Goal: Task Accomplishment & Management: Use online tool/utility

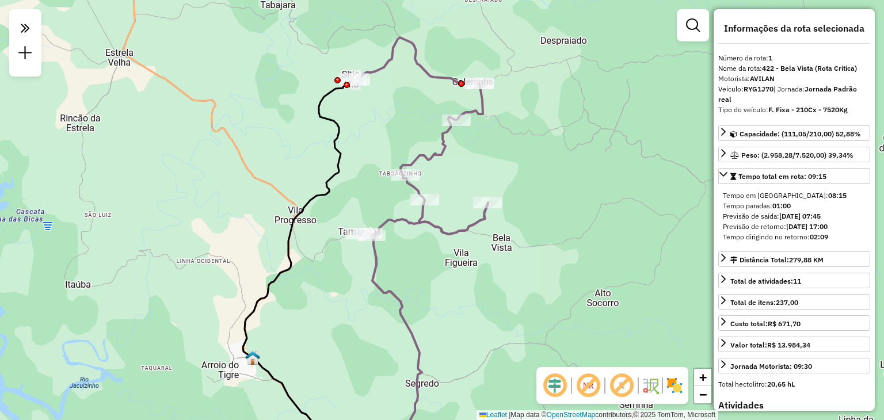
select select "**********"
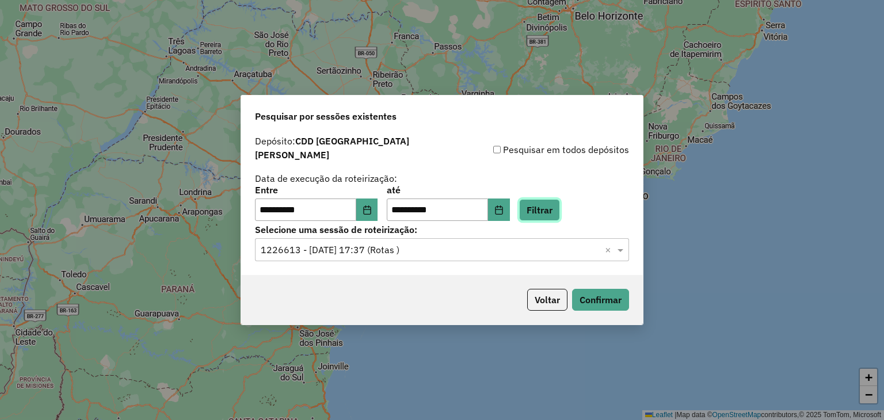
click at [548, 205] on button "Filtrar" at bounding box center [539, 210] width 41 height 22
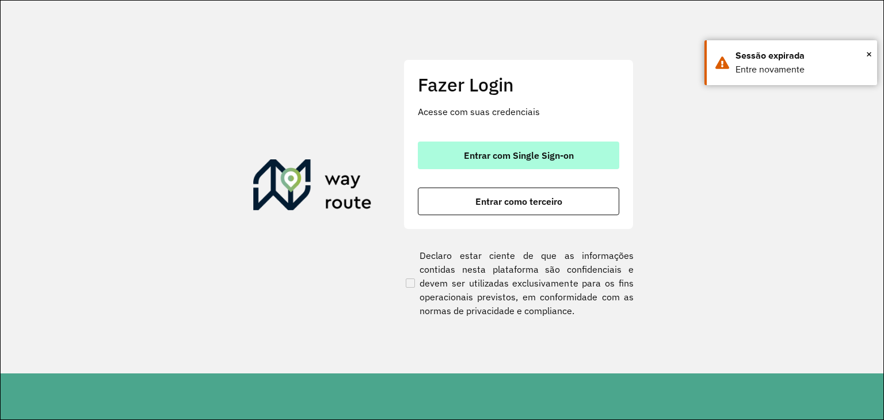
click at [544, 152] on span "Entrar com Single Sign-on" at bounding box center [519, 155] width 110 height 9
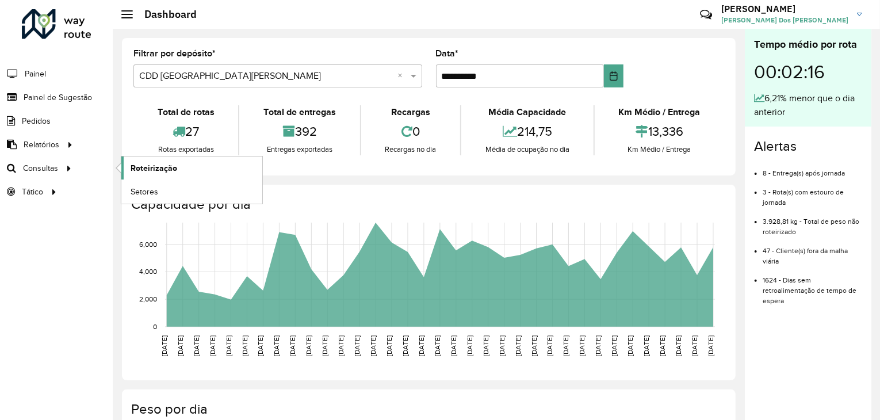
click at [153, 169] on span "Roteirização" at bounding box center [154, 168] width 47 height 12
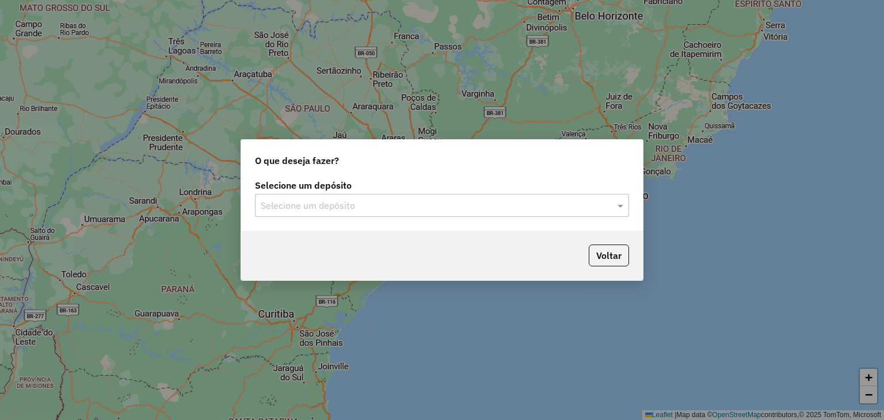
drag, startPoint x: 377, startPoint y: 202, endPoint x: 377, endPoint y: 212, distance: 10.4
click at [377, 205] on input "text" at bounding box center [430, 206] width 339 height 14
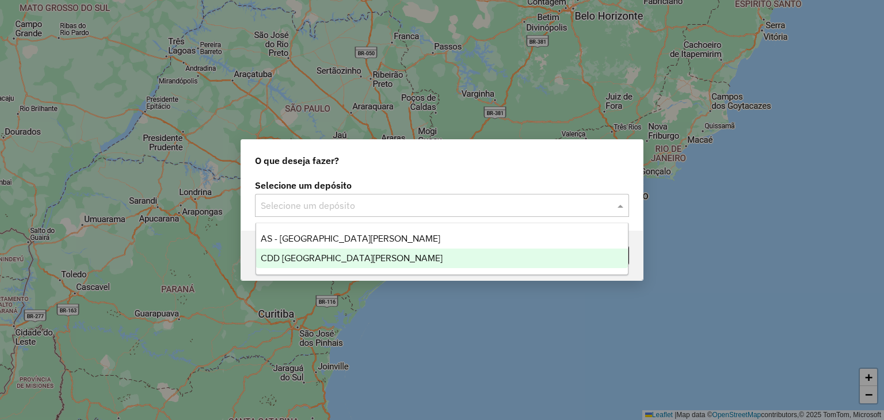
click at [349, 258] on span "CDD Santa Cruz do Sul" at bounding box center [352, 258] width 182 height 10
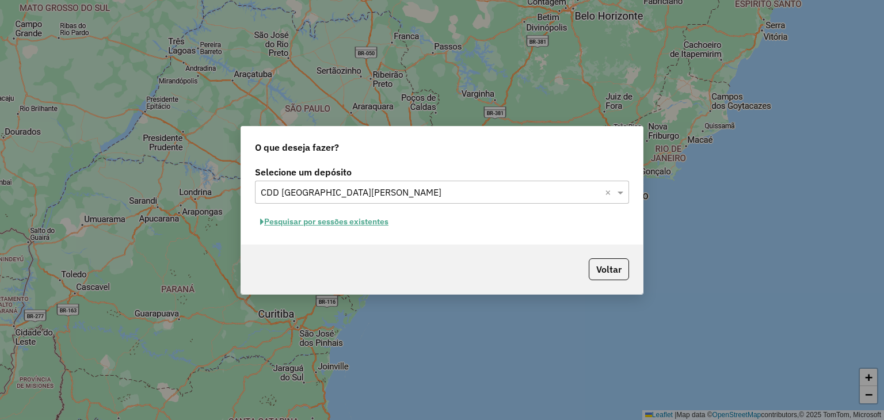
click at [354, 222] on button "Pesquisar por sessões existentes" at bounding box center [324, 222] width 139 height 18
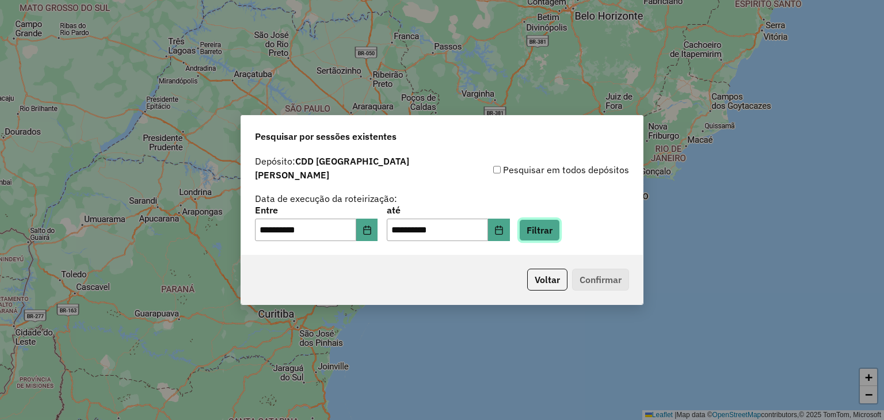
click at [560, 231] on button "Filtrar" at bounding box center [539, 230] width 41 height 22
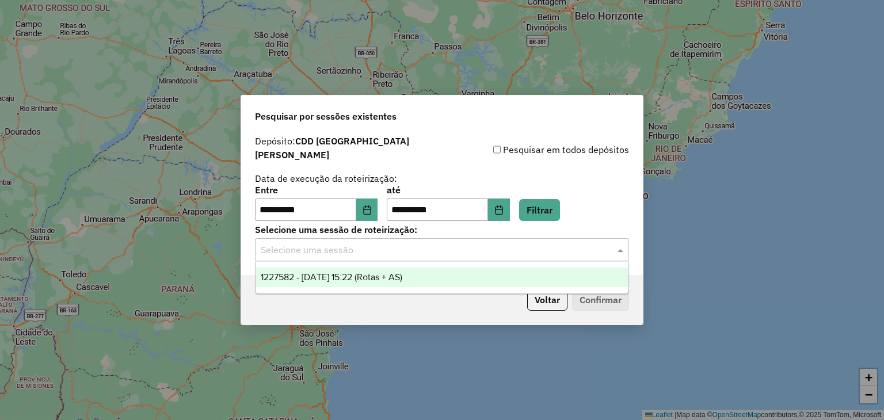
click at [368, 243] on input "text" at bounding box center [430, 250] width 339 height 14
click at [353, 283] on div "1227582 - 11/08/2025 15:22 (Rotas + AS)" at bounding box center [442, 278] width 372 height 20
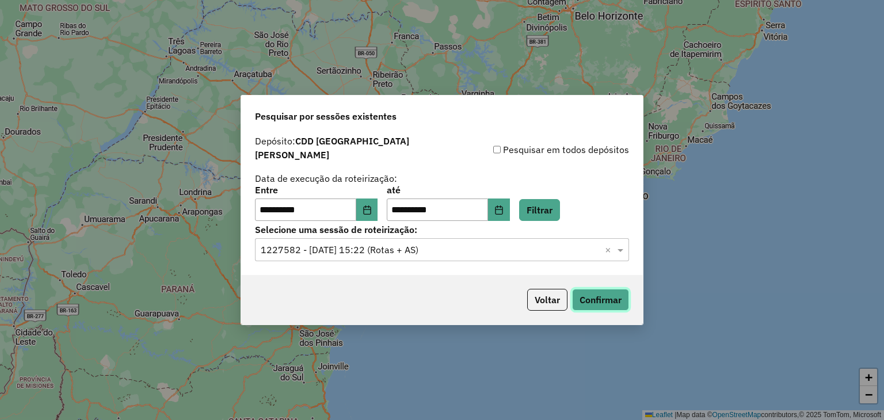
click at [594, 289] on button "Confirmar" at bounding box center [600, 300] width 57 height 22
click at [371, 205] on icon "Choose Date" at bounding box center [366, 209] width 7 height 9
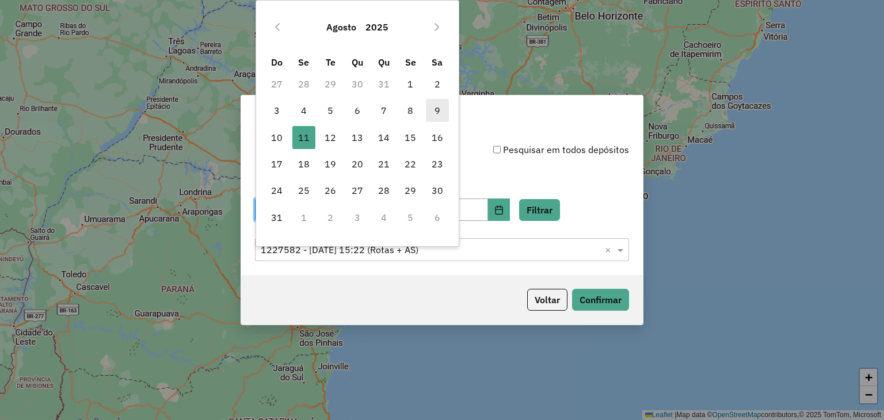
click at [431, 105] on span "9" at bounding box center [437, 110] width 23 height 23
type input "**********"
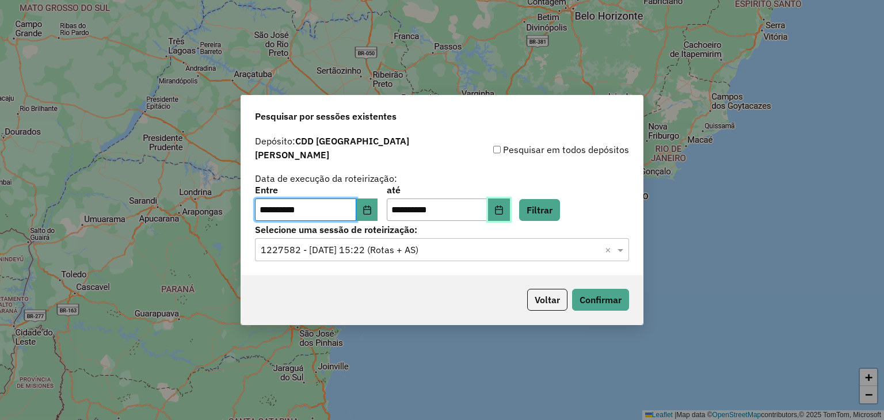
click at [510, 201] on button "Choose Date" at bounding box center [499, 209] width 22 height 23
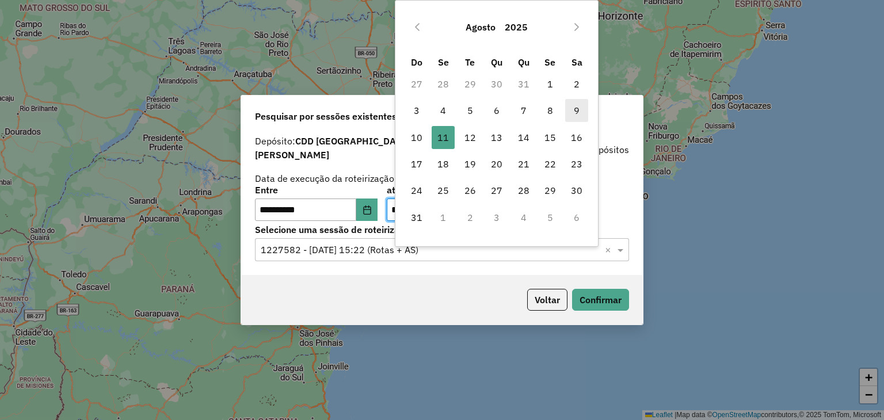
click at [568, 112] on span "9" at bounding box center [576, 110] width 23 height 23
type input "**********"
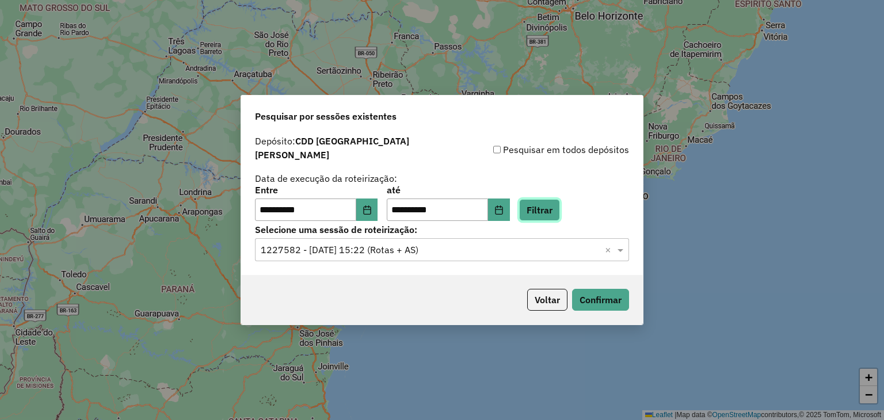
click at [560, 211] on button "Filtrar" at bounding box center [539, 210] width 41 height 22
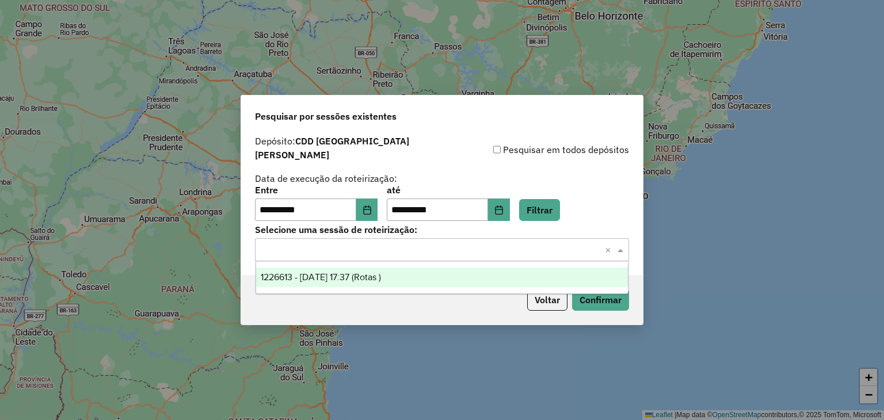
click at [397, 243] on input "text" at bounding box center [430, 250] width 339 height 14
click at [381, 272] on span "1226613 - [DATE] 17:37 (Rotas )" at bounding box center [321, 277] width 120 height 10
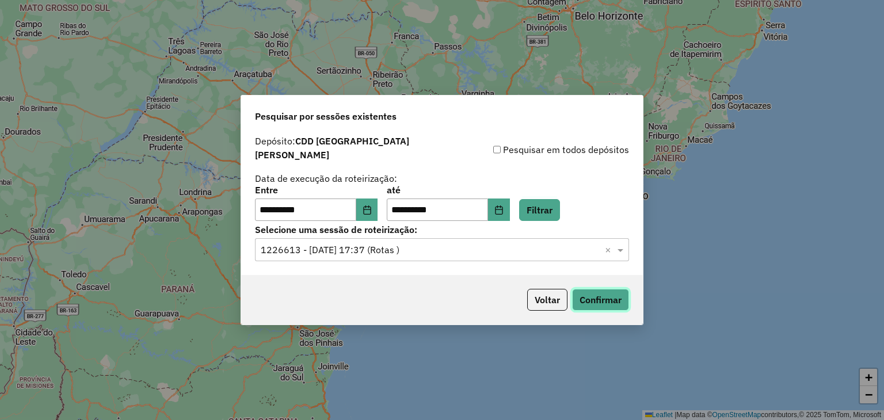
click at [581, 297] on button "Confirmar" at bounding box center [600, 300] width 57 height 22
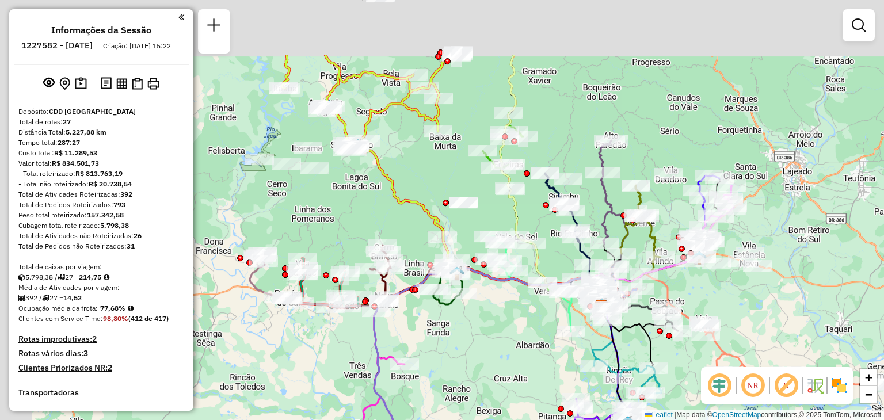
drag, startPoint x: 329, startPoint y: 248, endPoint x: 497, endPoint y: 346, distance: 195.2
click at [500, 352] on div "Janela de atendimento Grade de atendimento Capacidade Transportadoras Veículos …" at bounding box center [442, 210] width 884 height 420
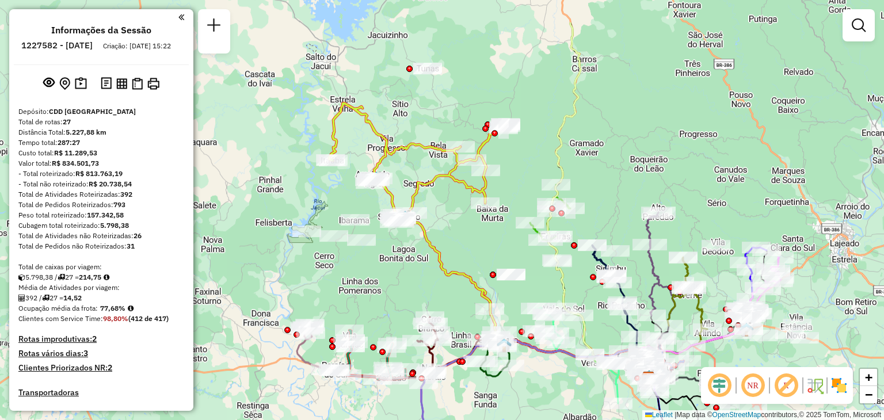
drag, startPoint x: 400, startPoint y: 216, endPoint x: 441, endPoint y: 286, distance: 80.9
click at [441, 286] on div "Janela de atendimento Grade de atendimento Capacidade Transportadoras Veículos …" at bounding box center [442, 210] width 884 height 420
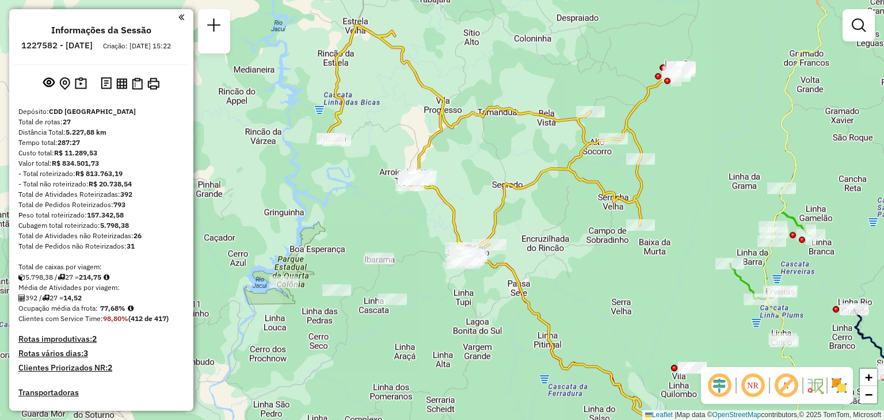
drag, startPoint x: 442, startPoint y: 219, endPoint x: 559, endPoint y: 268, distance: 126.6
click at [558, 268] on div "Janela de atendimento Grade de atendimento Capacidade Transportadoras Veículos …" at bounding box center [442, 210] width 884 height 420
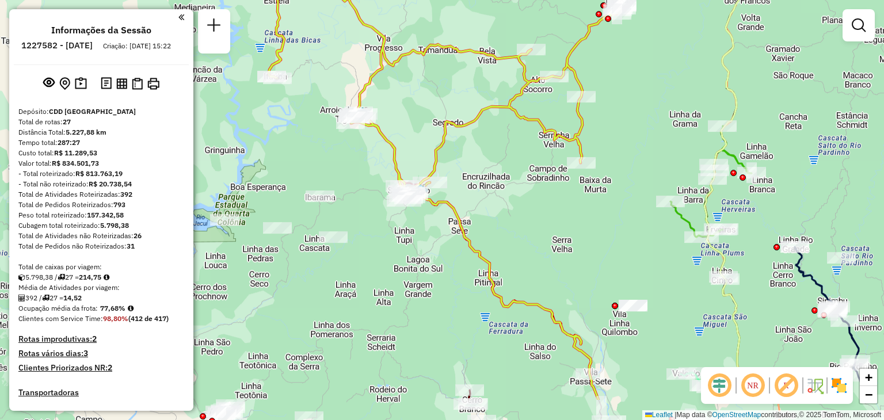
drag, startPoint x: 553, startPoint y: 272, endPoint x: 462, endPoint y: 182, distance: 127.7
click at [462, 182] on div "Janela de atendimento Grade de atendimento Capacidade Transportadoras Veículos …" at bounding box center [442, 210] width 884 height 420
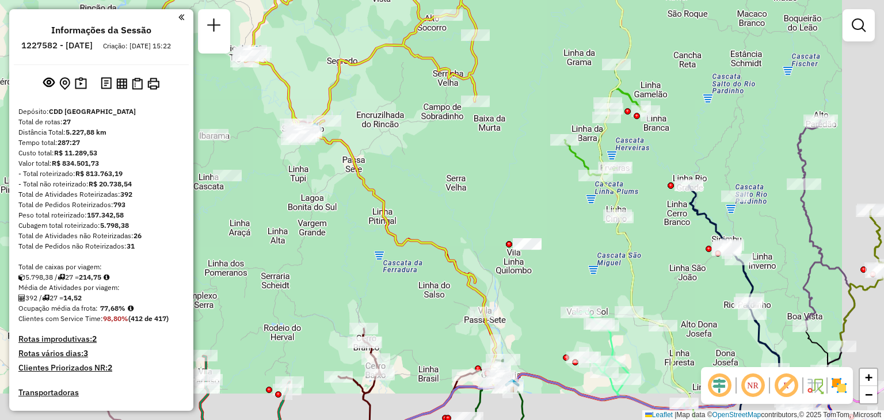
drag, startPoint x: 578, startPoint y: 236, endPoint x: 498, endPoint y: 200, distance: 87.6
click at [498, 200] on div "Janela de atendimento Grade de atendimento Capacidade Transportadoras Veículos …" at bounding box center [442, 210] width 884 height 420
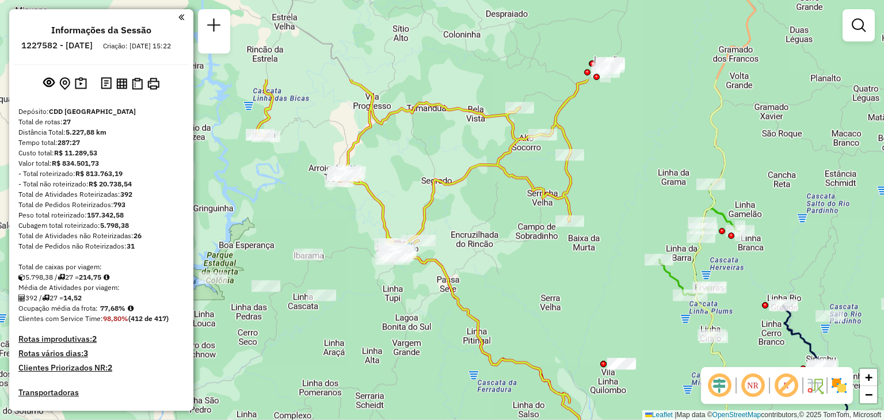
drag, startPoint x: 476, startPoint y: 204, endPoint x: 571, endPoint y: 312, distance: 144.7
click at [571, 312] on div "Janela de atendimento Grade de atendimento Capacidade Transportadoras Veículos …" at bounding box center [442, 210] width 884 height 420
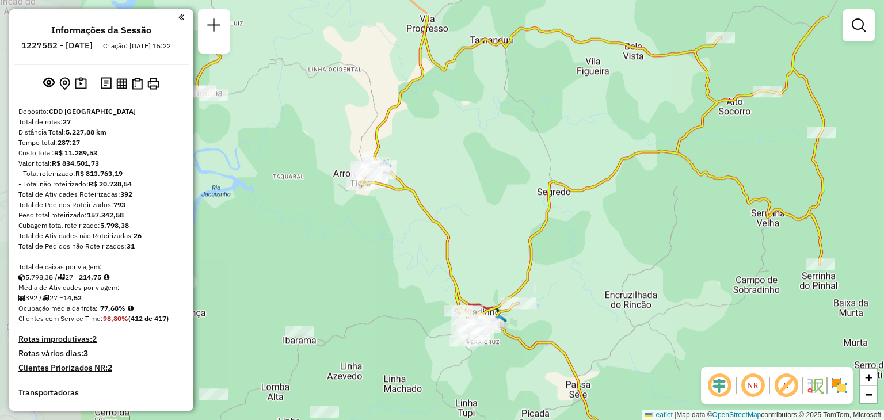
drag, startPoint x: 423, startPoint y: 215, endPoint x: 574, endPoint y: 272, distance: 161.3
click at [574, 272] on div "Janela de atendimento Grade de atendimento Capacidade Transportadoras Veículos …" at bounding box center [442, 210] width 884 height 420
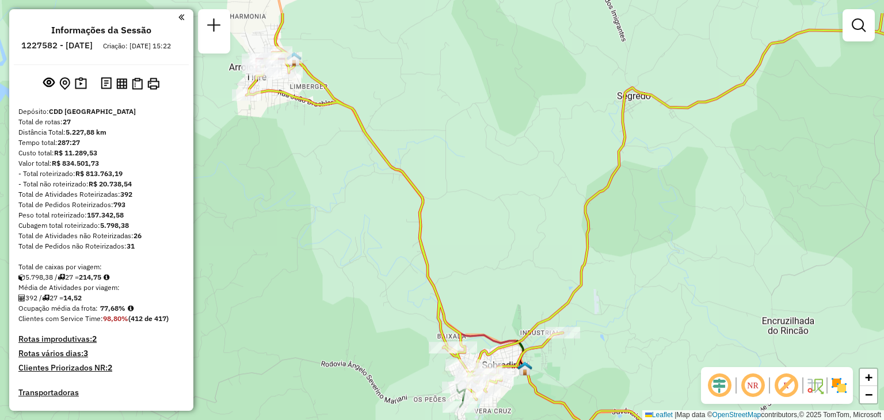
drag, startPoint x: 441, startPoint y: 194, endPoint x: 492, endPoint y: 274, distance: 95.3
click at [491, 274] on div "Janela de atendimento Grade de atendimento Capacidade Transportadoras Veículos …" at bounding box center [442, 210] width 884 height 420
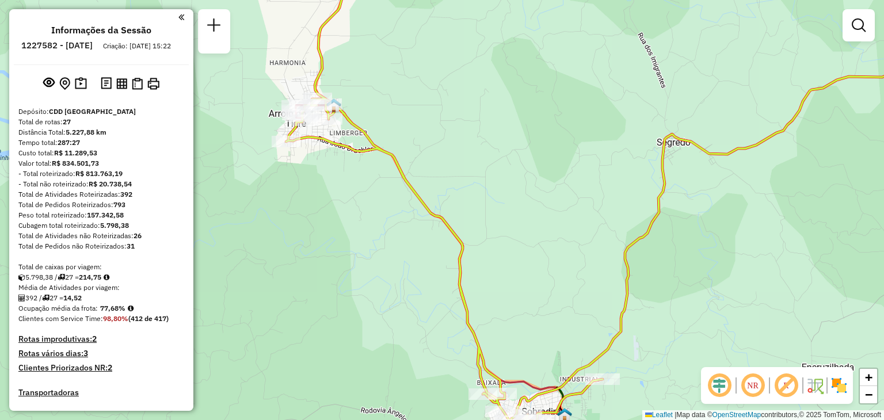
drag, startPoint x: 394, startPoint y: 142, endPoint x: 454, endPoint y: 184, distance: 73.1
click at [454, 184] on div "Janela de atendimento Grade de atendimento Capacidade Transportadoras Veículos …" at bounding box center [442, 210] width 884 height 420
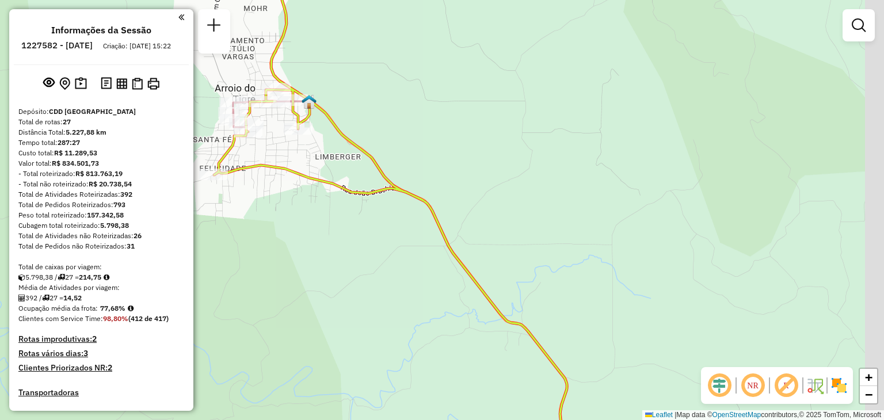
drag, startPoint x: 457, startPoint y: 166, endPoint x: 403, endPoint y: 135, distance: 62.9
click at [403, 135] on div "Janela de atendimento Grade de atendimento Capacidade Transportadoras Veículos …" at bounding box center [442, 210] width 884 height 420
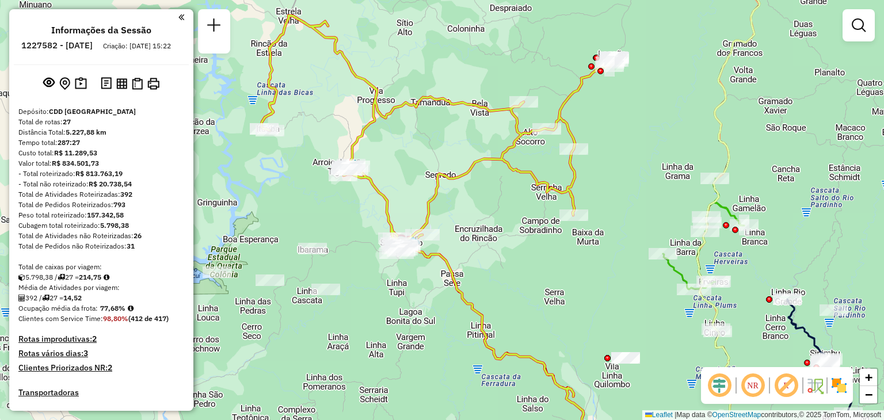
drag, startPoint x: 509, startPoint y: 215, endPoint x: 467, endPoint y: 233, distance: 45.6
click at [468, 233] on div "Janela de atendimento Grade de atendimento Capacidade Transportadoras Veículos …" at bounding box center [442, 210] width 884 height 420
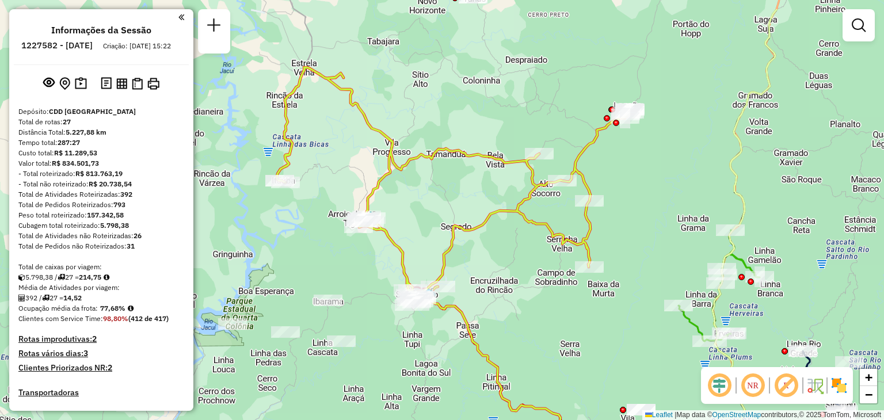
drag, startPoint x: 469, startPoint y: 232, endPoint x: 485, endPoint y: 284, distance: 53.5
click at [485, 284] on div "Janela de atendimento Grade de atendimento Capacidade Transportadoras Veículos …" at bounding box center [442, 210] width 884 height 420
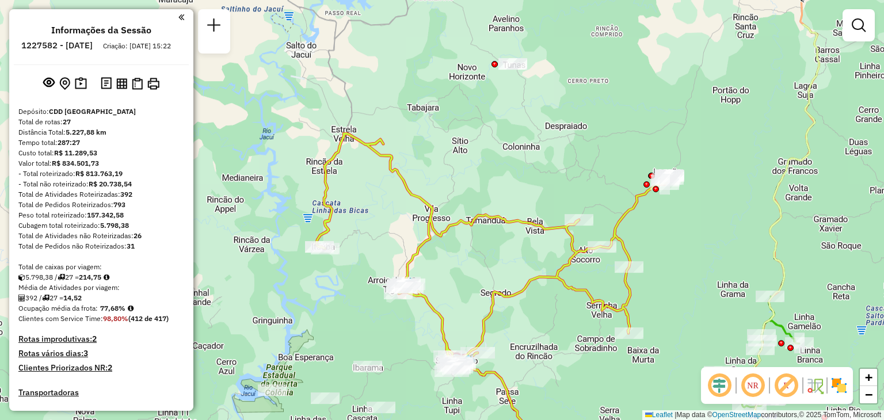
drag, startPoint x: 452, startPoint y: 208, endPoint x: 492, endPoint y: 274, distance: 77.2
click at [492, 274] on div "Janela de atendimento Grade de atendimento Capacidade Transportadoras Veículos …" at bounding box center [442, 210] width 884 height 420
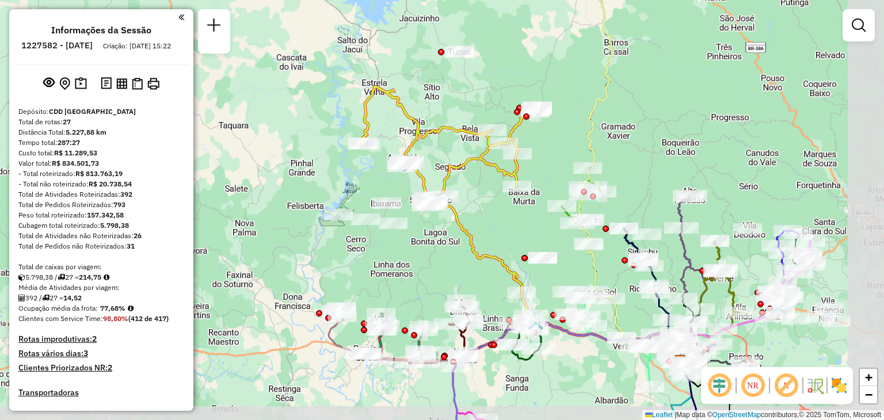
drag, startPoint x: 536, startPoint y: 242, endPoint x: 479, endPoint y: 205, distance: 68.1
click at [479, 202] on div "Janela de atendimento Grade de atendimento Capacidade Transportadoras Veículos …" at bounding box center [442, 210] width 884 height 420
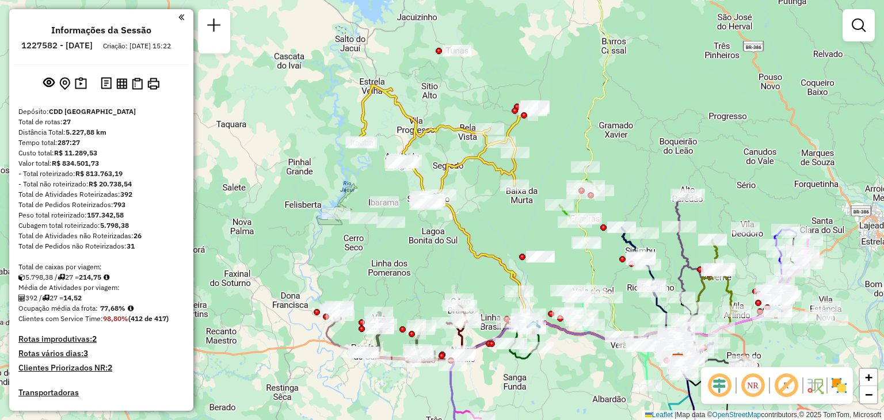
click at [840, 383] on img at bounding box center [839, 385] width 18 height 18
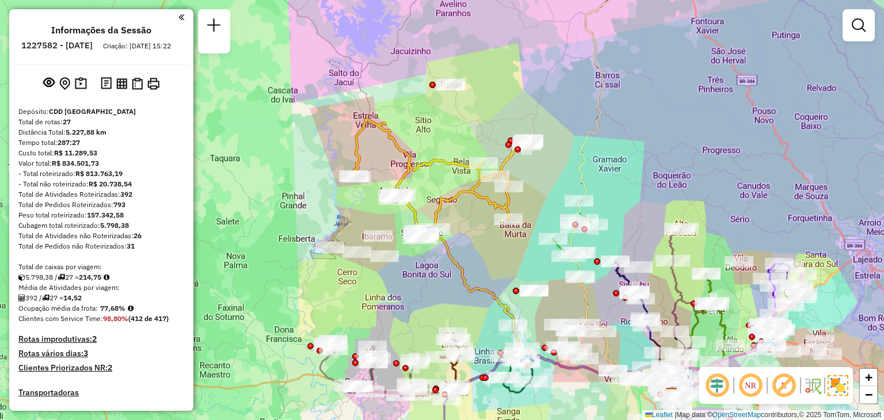
drag, startPoint x: 567, startPoint y: 262, endPoint x: 560, endPoint y: 296, distance: 34.5
click at [560, 296] on div "Janela de atendimento Grade de atendimento Capacidade Transportadoras Veículos …" at bounding box center [442, 210] width 884 height 420
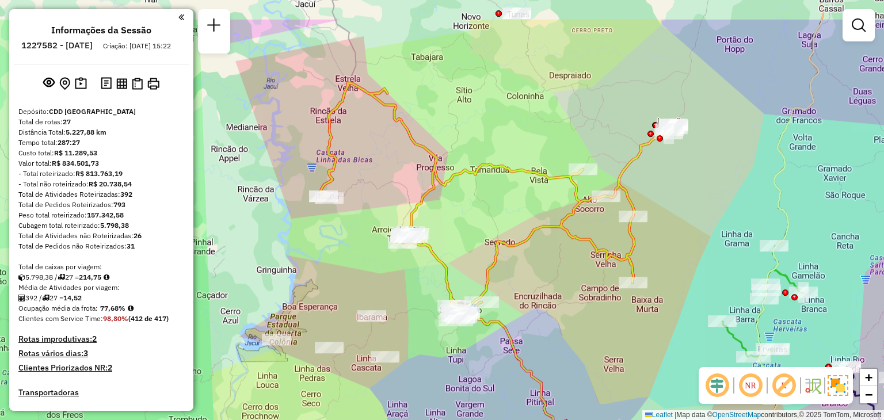
drag, startPoint x: 458, startPoint y: 219, endPoint x: 530, endPoint y: 280, distance: 93.9
click at [530, 280] on div "Janela de atendimento Grade de atendimento Capacidade Transportadoras Veículos …" at bounding box center [442, 210] width 884 height 420
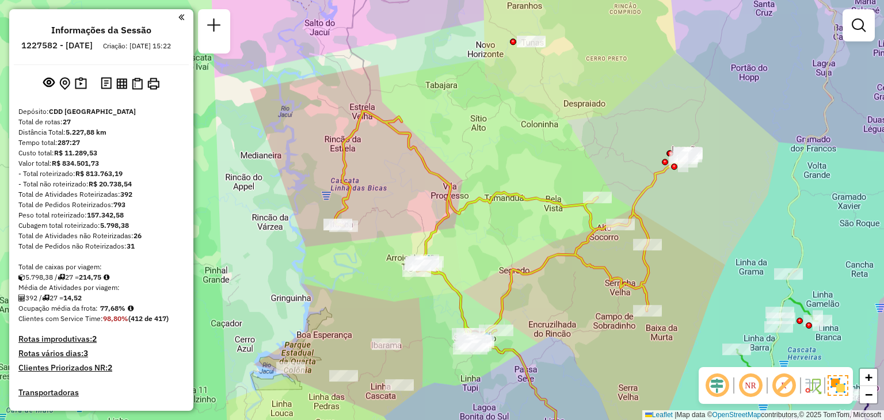
drag, startPoint x: 541, startPoint y: 258, endPoint x: 556, endPoint y: 287, distance: 32.7
click at [556, 287] on div "Janela de atendimento Grade de atendimento Capacidade Transportadoras Veículos …" at bounding box center [442, 210] width 884 height 420
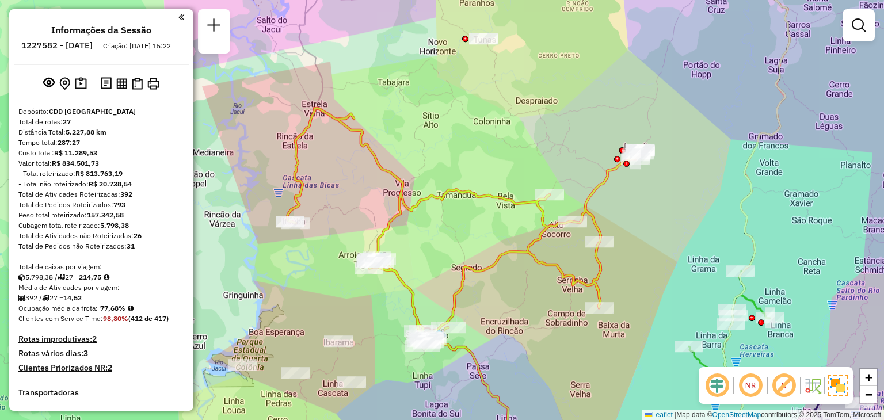
drag, startPoint x: 556, startPoint y: 288, endPoint x: 509, endPoint y: 285, distance: 47.8
click at [509, 285] on div "Janela de atendimento Grade de atendimento Capacidade Transportadoras Veículos …" at bounding box center [442, 210] width 884 height 420
click at [835, 387] on img at bounding box center [837, 385] width 21 height 21
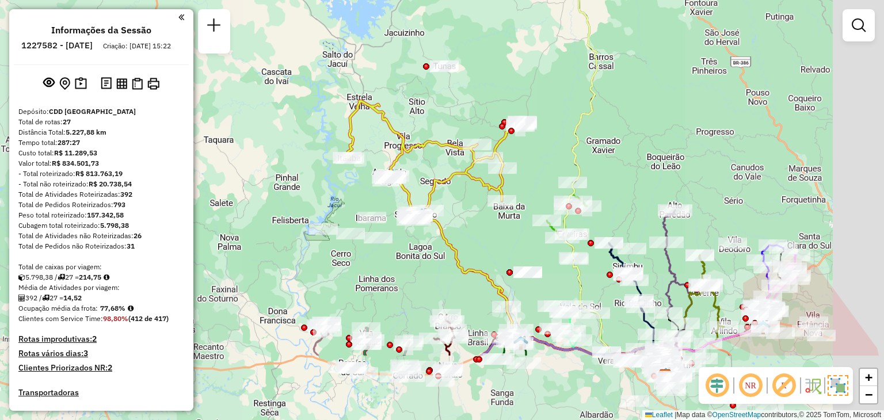
drag, startPoint x: 530, startPoint y: 343, endPoint x: 468, endPoint y: 226, distance: 132.3
click at [468, 226] on div "Janela de atendimento Grade de atendimento Capacidade Transportadoras Veículos …" at bounding box center [442, 210] width 884 height 420
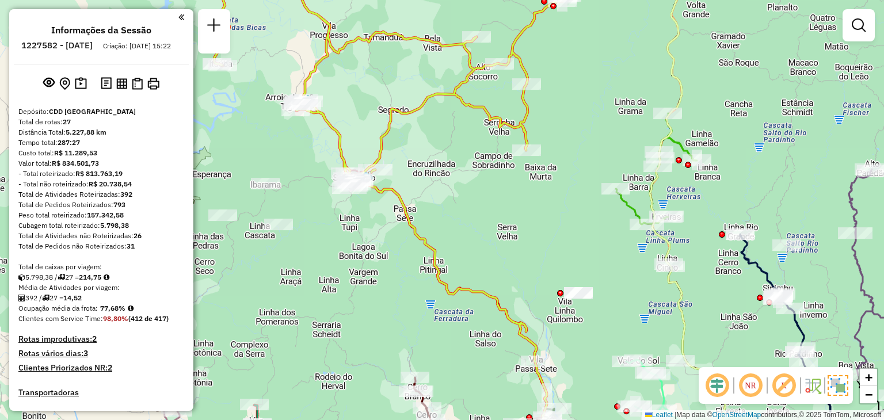
drag, startPoint x: 435, startPoint y: 196, endPoint x: 464, endPoint y: 224, distance: 39.9
click at [463, 224] on div "Janela de atendimento Grade de atendimento Capacidade Transportadoras Veículos …" at bounding box center [442, 210] width 884 height 420
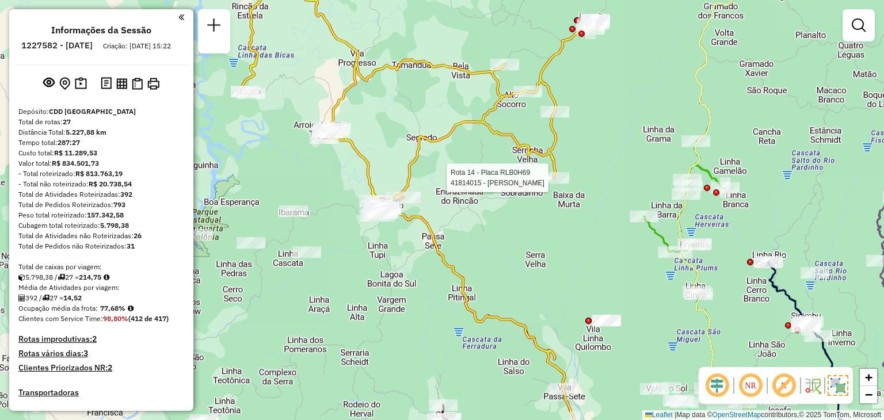
select select "**********"
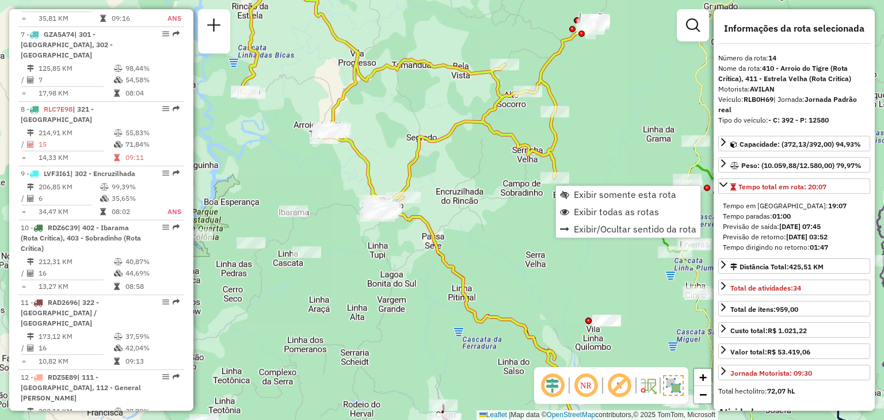
scroll to position [1273, 0]
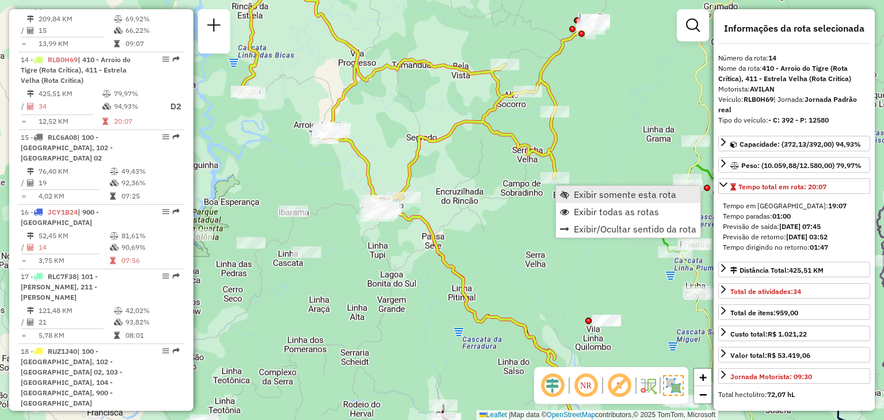
click at [581, 194] on span "Exibir somente esta rota" at bounding box center [625, 194] width 102 height 9
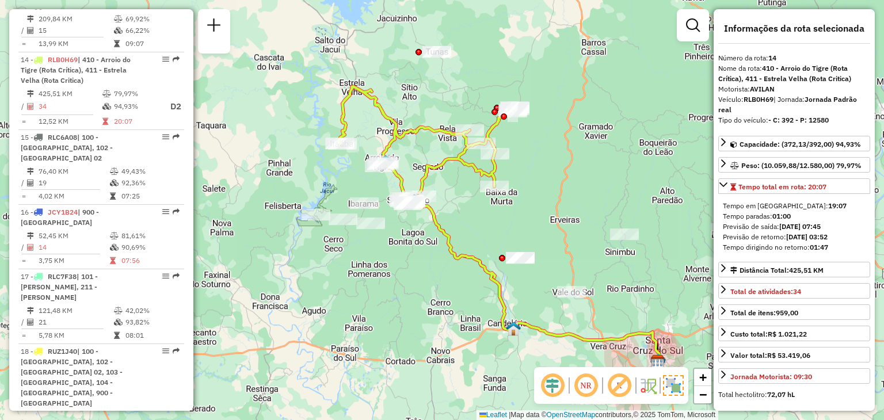
drag, startPoint x: 407, startPoint y: 196, endPoint x: 471, endPoint y: 211, distance: 65.0
click at [470, 212] on div "Janela de atendimento Grade de atendimento Capacidade Transportadoras Veículos …" at bounding box center [442, 210] width 884 height 420
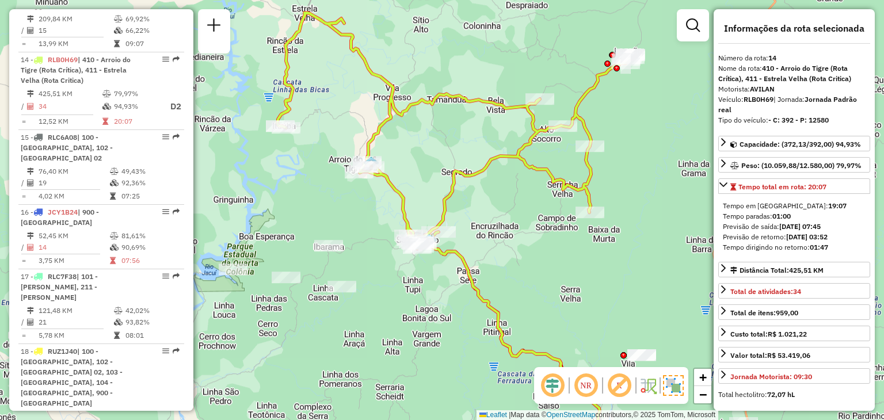
drag, startPoint x: 368, startPoint y: 120, endPoint x: 419, endPoint y: 167, distance: 68.8
click at [419, 167] on div "Janela de atendimento Grade de atendimento Capacidade Transportadoras Veículos …" at bounding box center [442, 210] width 884 height 420
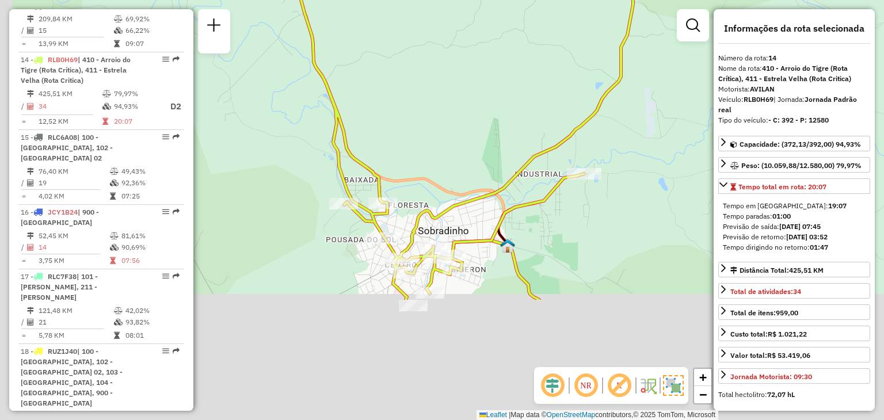
drag, startPoint x: 380, startPoint y: 323, endPoint x: 428, endPoint y: 144, distance: 185.3
click at [428, 144] on div "Janela de atendimento Grade de atendimento Capacidade Transportadoras Veículos …" at bounding box center [442, 210] width 884 height 420
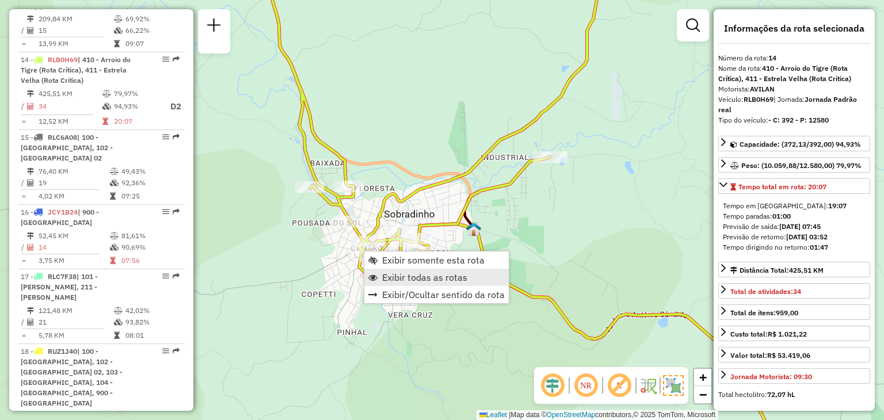
click at [399, 279] on span "Exibir todas as rotas" at bounding box center [424, 277] width 85 height 9
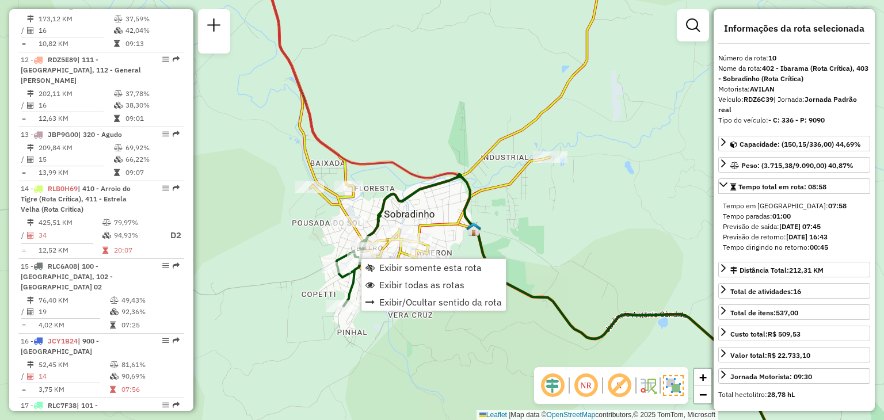
scroll to position [1015, 0]
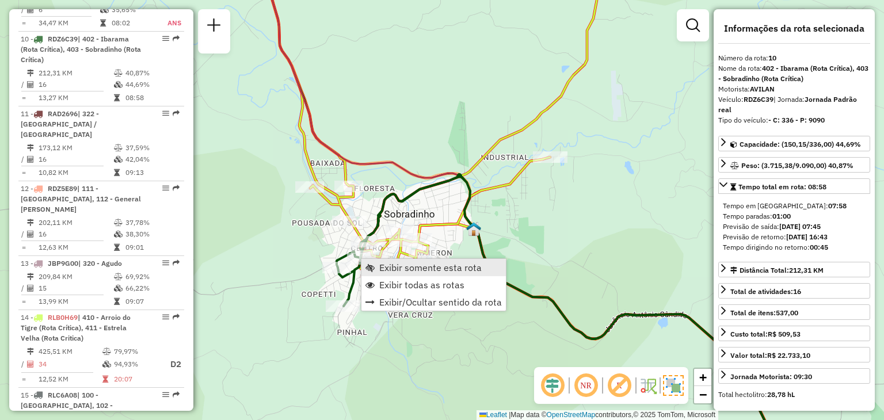
click at [379, 267] on span "Exibir somente esta rota" at bounding box center [430, 267] width 102 height 9
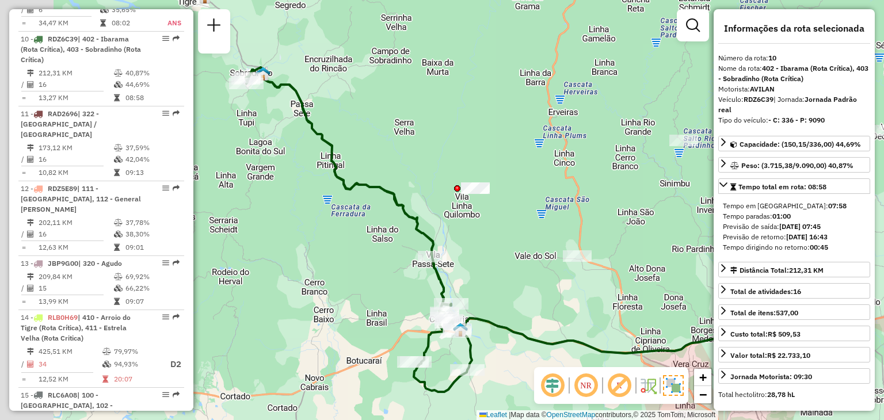
drag, startPoint x: 315, startPoint y: 252, endPoint x: 387, endPoint y: 280, distance: 77.0
click at [385, 280] on div "Janela de atendimento Grade de atendimento Capacidade Transportadoras Veículos …" at bounding box center [442, 210] width 884 height 420
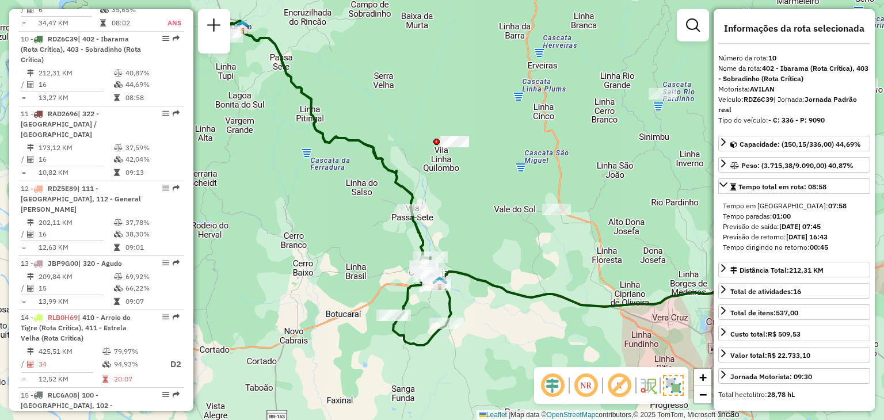
drag, startPoint x: 410, startPoint y: 295, endPoint x: 341, endPoint y: 226, distance: 97.6
click at [341, 226] on div "Janela de atendimento Grade de atendimento Capacidade Transportadoras Veículos …" at bounding box center [442, 210] width 884 height 420
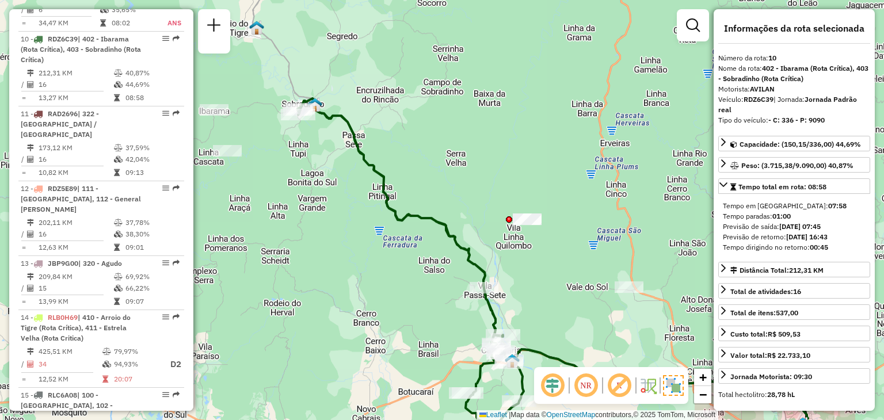
drag, startPoint x: 317, startPoint y: 197, endPoint x: 400, endPoint y: 281, distance: 118.0
click at [400, 281] on div "Janela de atendimento Grade de atendimento Capacidade Transportadoras Veículos …" at bounding box center [442, 210] width 884 height 420
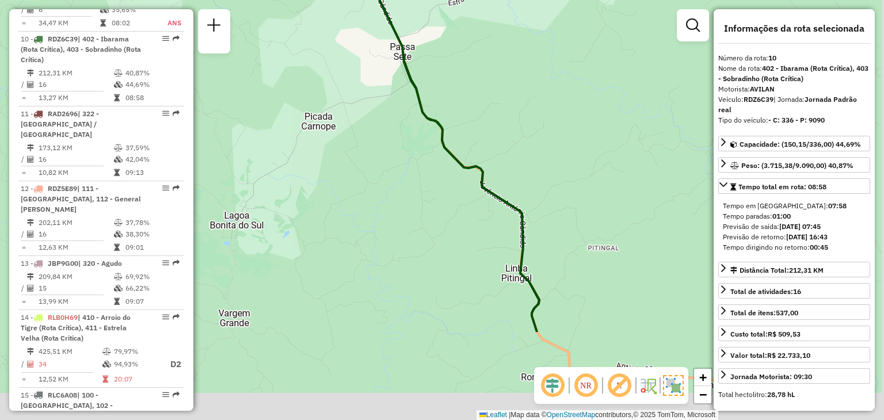
drag, startPoint x: 544, startPoint y: 314, endPoint x: 416, endPoint y: 198, distance: 172.3
click at [410, 184] on div "Janela de atendimento Grade de atendimento Capacidade Transportadoras Veículos …" at bounding box center [442, 210] width 884 height 420
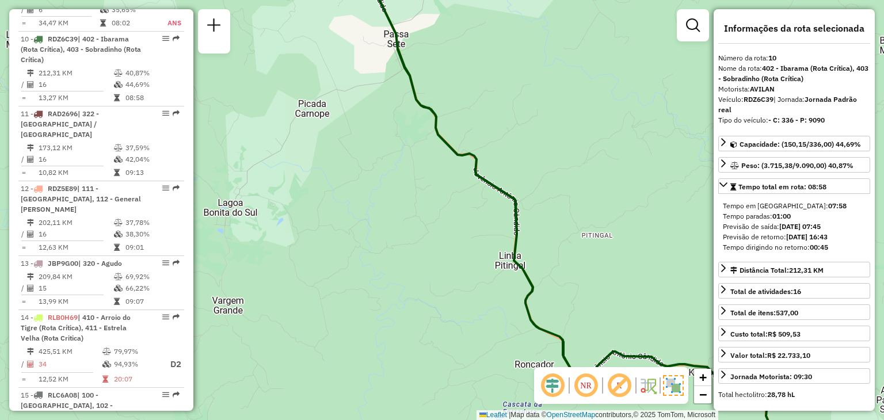
drag, startPoint x: 446, startPoint y: 241, endPoint x: 352, endPoint y: 148, distance: 132.2
click at [354, 148] on div "Janela de atendimento Grade de atendimento Capacidade Transportadoras Veículos …" at bounding box center [442, 210] width 884 height 420
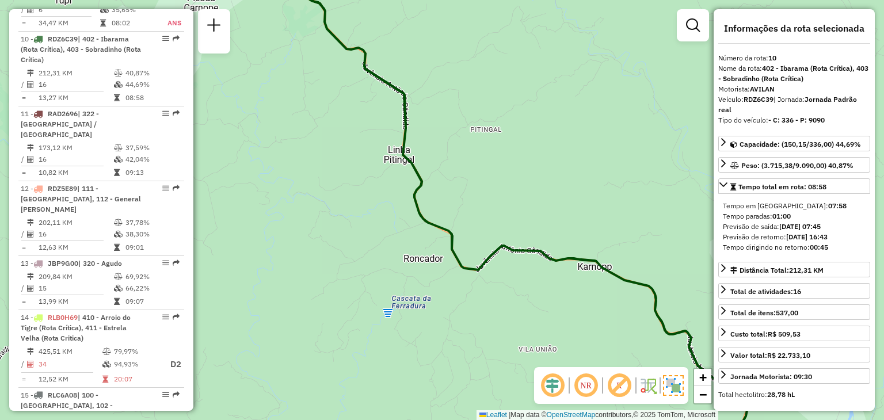
drag, startPoint x: 499, startPoint y: 281, endPoint x: 318, endPoint y: 169, distance: 213.1
click at [327, 173] on div "Janela de atendimento Grade de atendimento Capacidade Transportadoras Veículos …" at bounding box center [442, 210] width 884 height 420
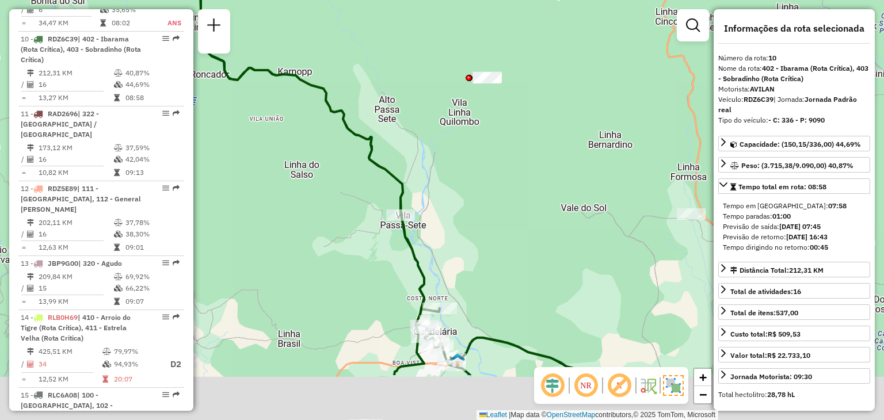
drag, startPoint x: 441, startPoint y: 287, endPoint x: 344, endPoint y: 143, distance: 173.1
click at [348, 143] on div "Janela de atendimento Grade de atendimento Capacidade Transportadoras Veículos …" at bounding box center [442, 210] width 884 height 420
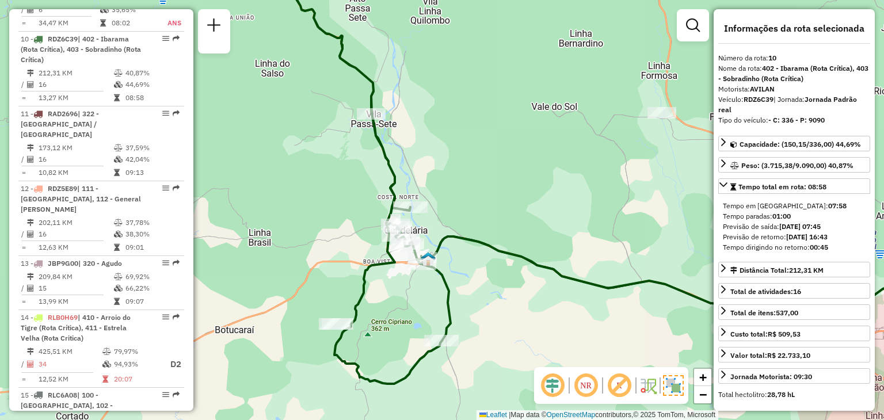
drag, startPoint x: 461, startPoint y: 311, endPoint x: 472, endPoint y: 274, distance: 38.4
click at [472, 274] on div "Janela de atendimento Grade de atendimento Capacidade Transportadoras Veículos …" at bounding box center [442, 210] width 884 height 420
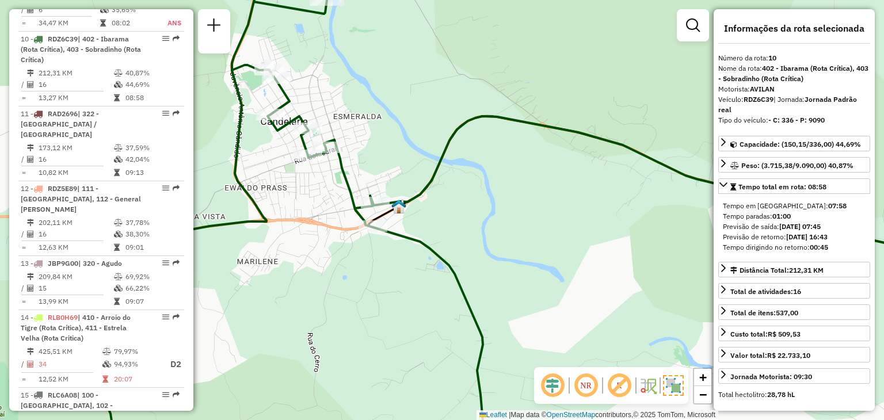
drag, startPoint x: 390, startPoint y: 173, endPoint x: 422, endPoint y: 187, distance: 35.1
click at [425, 184] on div "Janela de atendimento Grade de atendimento Capacidade Transportadoras Veículos …" at bounding box center [442, 210] width 884 height 420
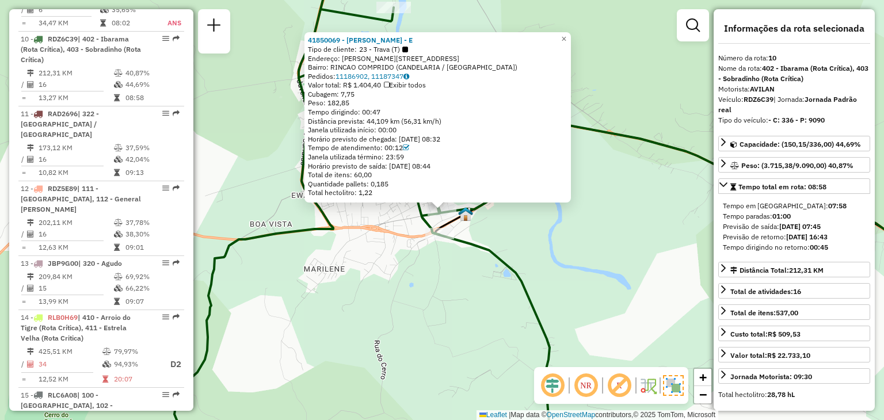
click at [540, 242] on div "41850069 - EDUARDO KARSBURG - E Tipo de cliente: 23 - Trava (T) Endereço: R R G…" at bounding box center [442, 210] width 884 height 420
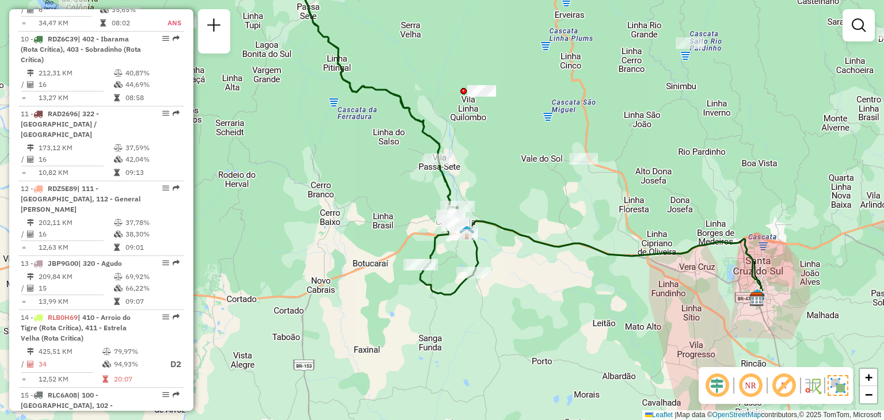
drag, startPoint x: 562, startPoint y: 265, endPoint x: 501, endPoint y: 249, distance: 63.1
click at [501, 249] on div "Janela de atendimento Grade de atendimento Capacidade Transportadoras Veículos …" at bounding box center [442, 210] width 884 height 420
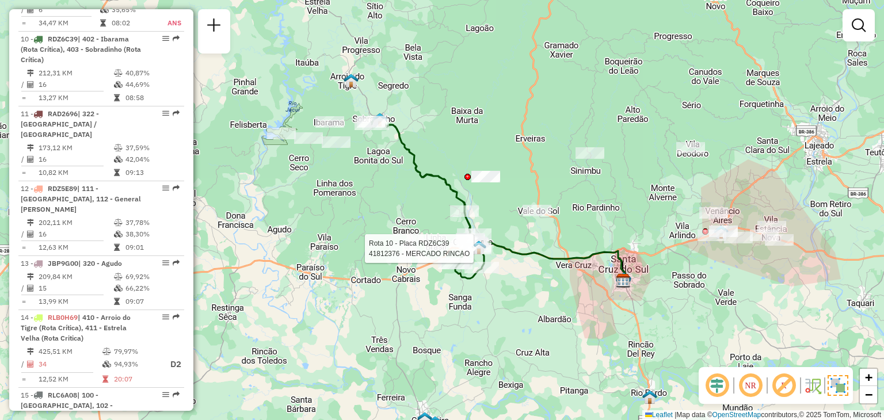
select select "**********"
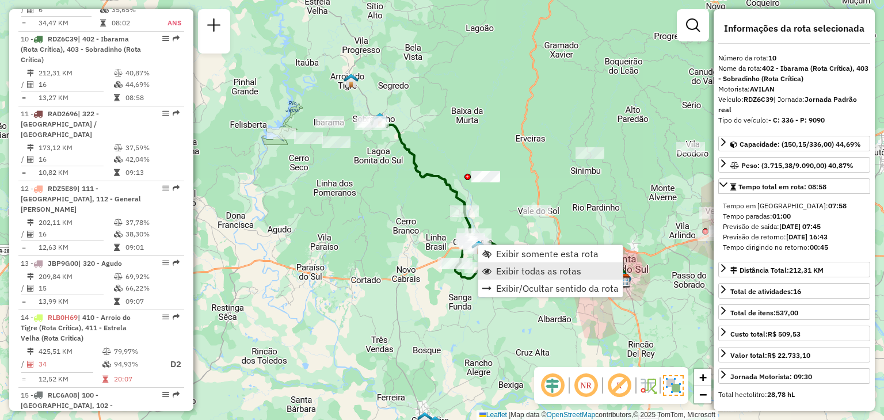
click at [501, 270] on span "Exibir todas as rotas" at bounding box center [538, 270] width 85 height 9
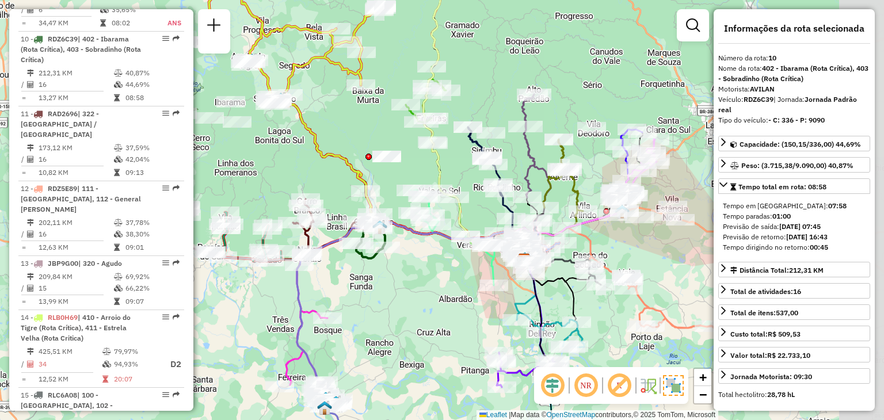
drag, startPoint x: 516, startPoint y: 297, endPoint x: 417, endPoint y: 278, distance: 100.8
click at [417, 278] on div "Janela de atendimento Grade de atendimento Capacidade Transportadoras Veículos …" at bounding box center [442, 210] width 884 height 420
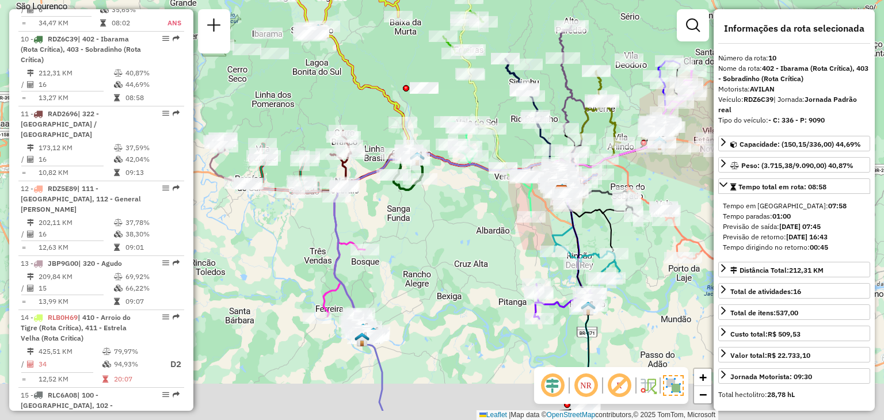
drag, startPoint x: 423, startPoint y: 321, endPoint x: 441, endPoint y: 258, distance: 65.2
click at [441, 258] on div "Janela de atendimento Grade de atendimento Capacidade Transportadoras Veículos …" at bounding box center [442, 210] width 884 height 420
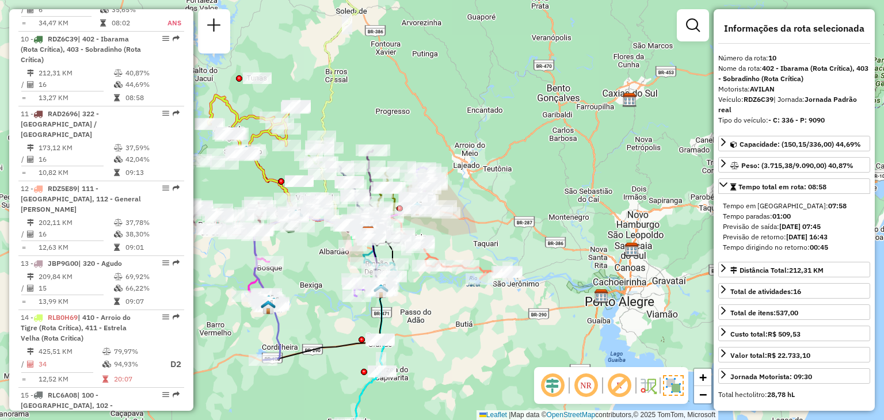
drag, startPoint x: 567, startPoint y: 317, endPoint x: 442, endPoint y: 300, distance: 126.6
click at [442, 300] on div "Janela de atendimento Grade de atendimento Capacidade Transportadoras Veículos …" at bounding box center [442, 210] width 884 height 420
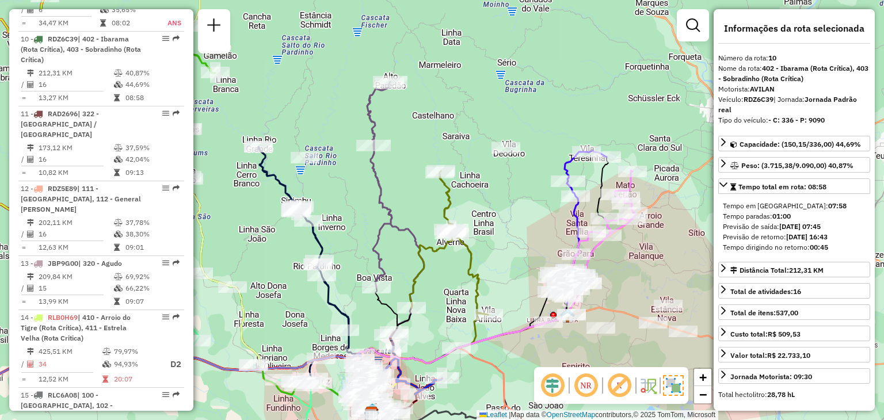
drag, startPoint x: 385, startPoint y: 118, endPoint x: 382, endPoint y: 181, distance: 63.4
click at [383, 180] on div "Janela de atendimento Grade de atendimento Capacidade Transportadoras Veículos …" at bounding box center [442, 210] width 884 height 420
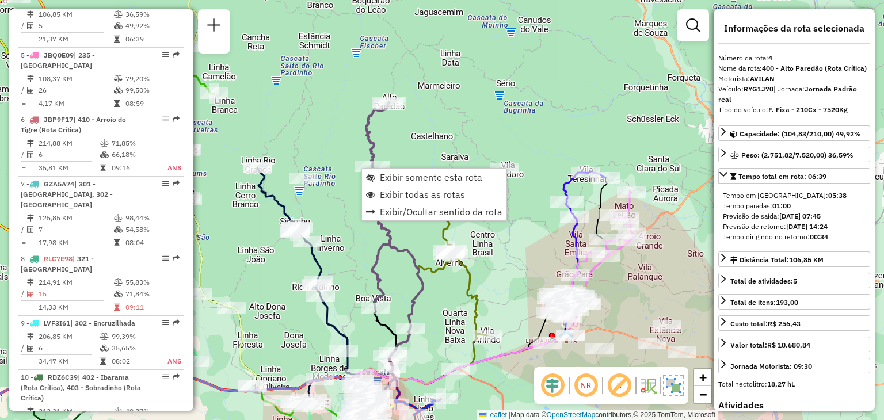
scroll to position [640, 0]
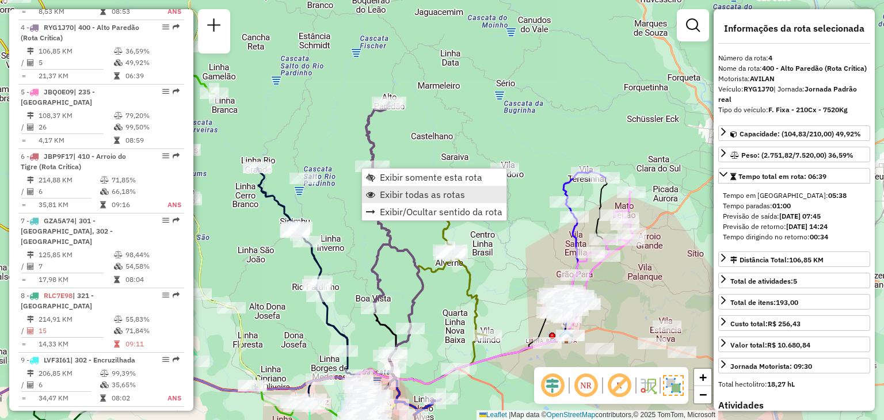
click at [395, 193] on span "Exibir todas as rotas" at bounding box center [422, 194] width 85 height 9
click at [398, 180] on span "Exibir somente esta rota" at bounding box center [439, 175] width 102 height 9
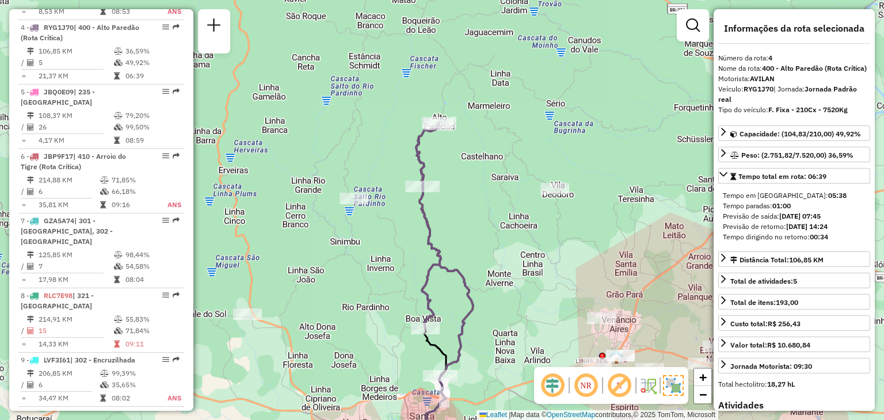
drag, startPoint x: 453, startPoint y: 167, endPoint x: 456, endPoint y: 249, distance: 82.3
click at [456, 249] on div "Janela de atendimento Grade de atendimento Capacidade Transportadoras Veículos …" at bounding box center [442, 210] width 884 height 420
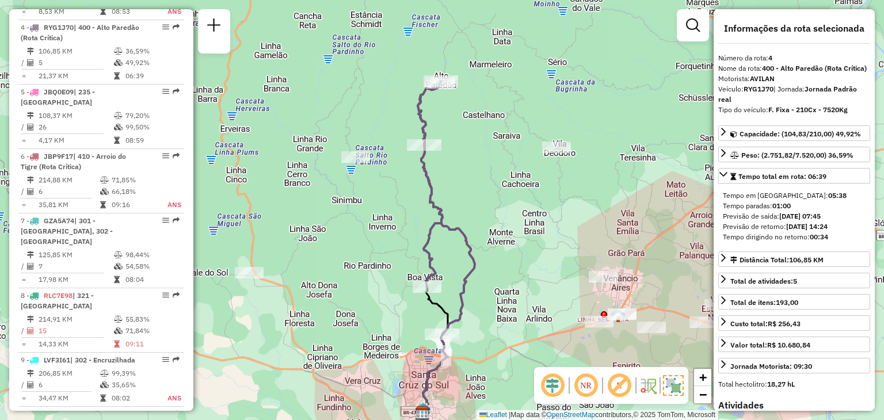
drag, startPoint x: 476, startPoint y: 234, endPoint x: 482, endPoint y: 192, distance: 42.3
click at [482, 192] on div "Janela de atendimento Grade de atendimento Capacidade Transportadoras Veículos …" at bounding box center [442, 210] width 884 height 420
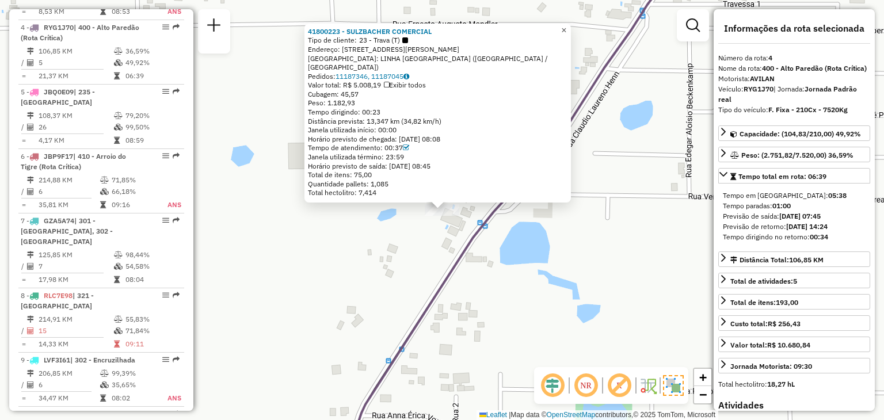
click at [566, 35] on span "×" at bounding box center [563, 30] width 5 height 10
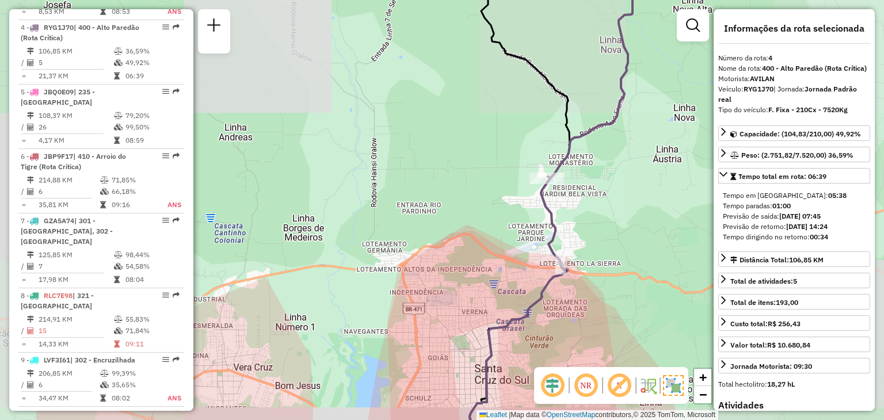
drag, startPoint x: 573, startPoint y: 150, endPoint x: 544, endPoint y: 224, distance: 80.1
click at [545, 178] on icon at bounding box center [559, 76] width 153 height 201
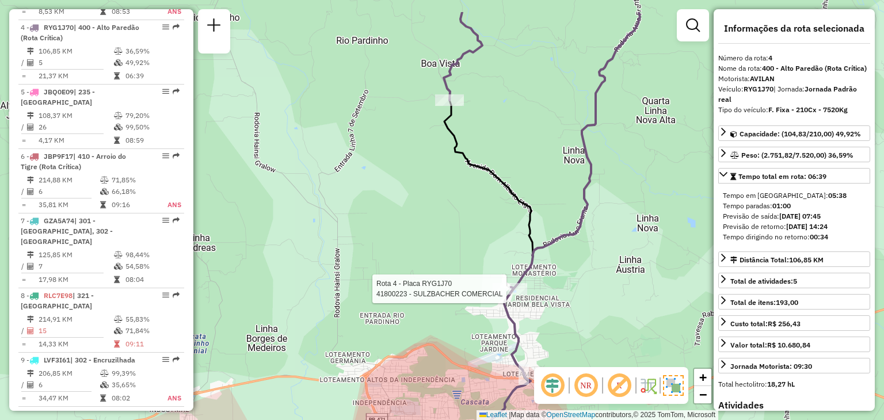
drag, startPoint x: 529, startPoint y: 113, endPoint x: 499, endPoint y: 211, distance: 101.9
click at [502, 210] on div "Rota 4 - Placa RYG1J70 41800223 - SULZBACHER COMERCIAL Janela de atendimento Gr…" at bounding box center [442, 210] width 884 height 420
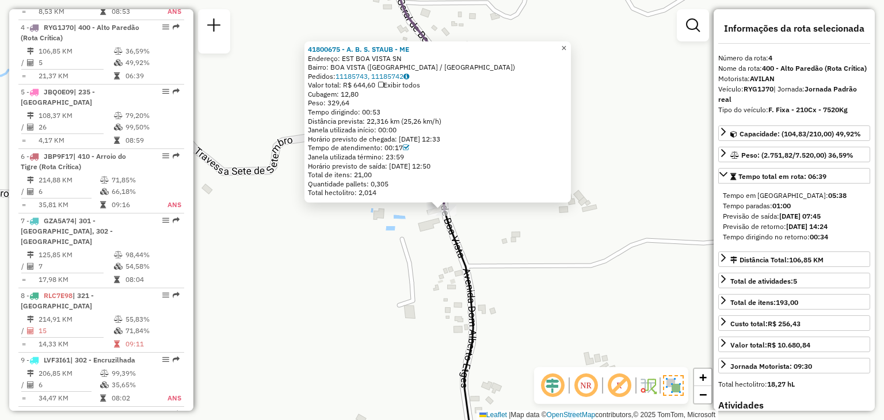
click at [566, 48] on span "×" at bounding box center [563, 48] width 5 height 10
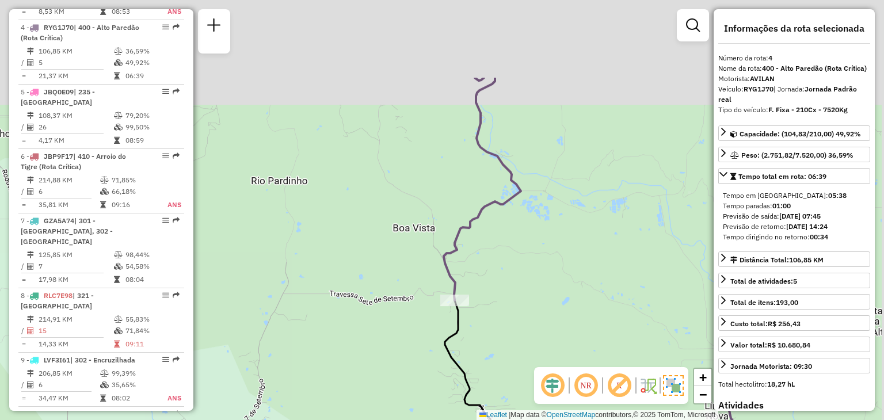
drag, startPoint x: 495, startPoint y: 120, endPoint x: 457, endPoint y: 327, distance: 210.5
click at [457, 327] on div "Janela de atendimento Grade de atendimento Capacidade Transportadoras Veículos …" at bounding box center [442, 210] width 884 height 420
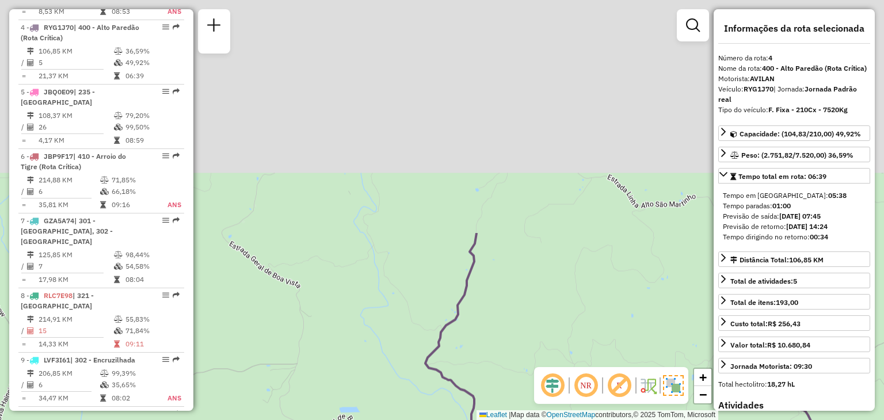
drag, startPoint x: 476, startPoint y: 89, endPoint x: 501, endPoint y: 366, distance: 278.5
click at [501, 366] on div "Janela de atendimento Grade de atendimento Capacidade Transportadoras Veículos …" at bounding box center [442, 210] width 884 height 420
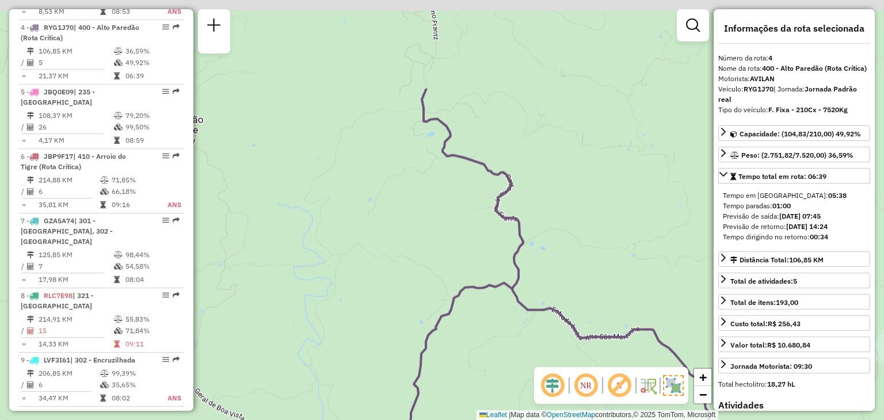
drag, startPoint x: 551, startPoint y: 203, endPoint x: 476, endPoint y: 383, distance: 195.0
click at [476, 383] on div "Janela de atendimento Grade de atendimento Capacidade Transportadoras Veículos …" at bounding box center [442, 210] width 884 height 420
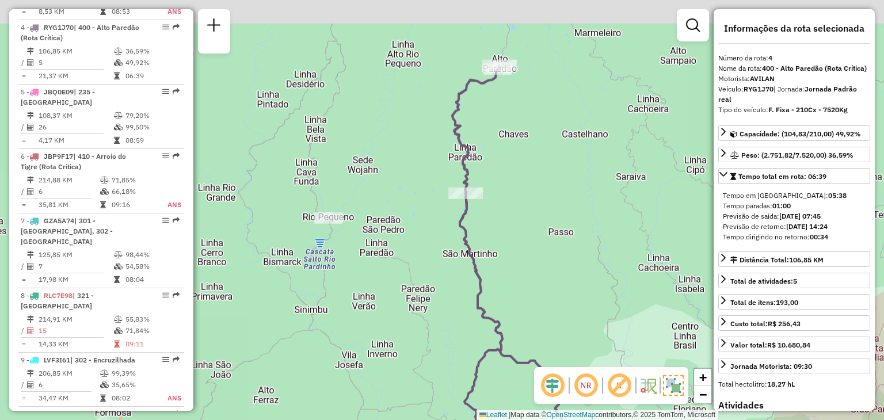
drag, startPoint x: 482, startPoint y: 163, endPoint x: 501, endPoint y: 263, distance: 101.3
click at [501, 262] on div "Janela de atendimento Grade de atendimento Capacidade Transportadoras Veículos …" at bounding box center [442, 210] width 884 height 420
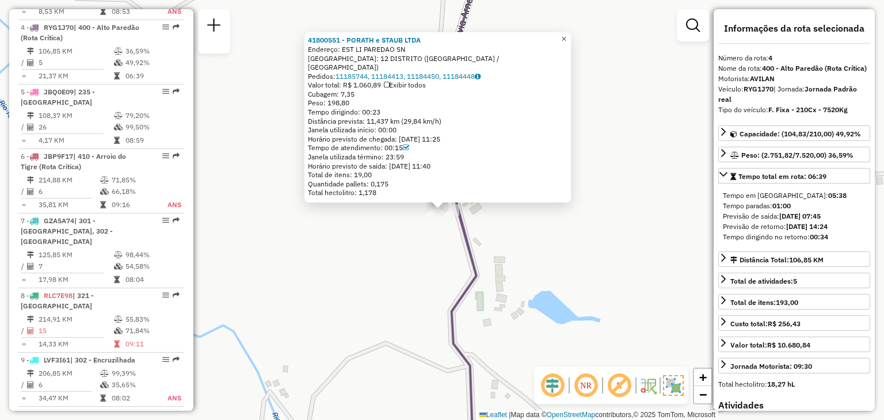
click at [568, 46] on link "×" at bounding box center [564, 39] width 14 height 14
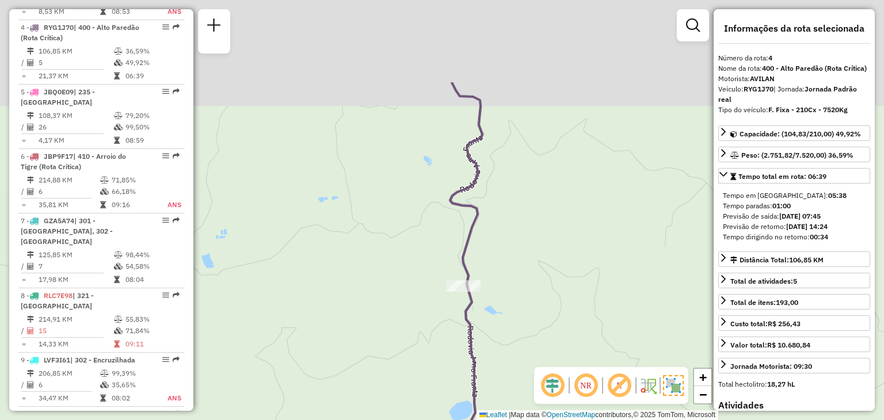
drag, startPoint x: 524, startPoint y: 100, endPoint x: 495, endPoint y: 216, distance: 119.3
click at [495, 216] on div "Janela de atendimento Grade de atendimento Capacidade Transportadoras Veículos …" at bounding box center [442, 210] width 884 height 420
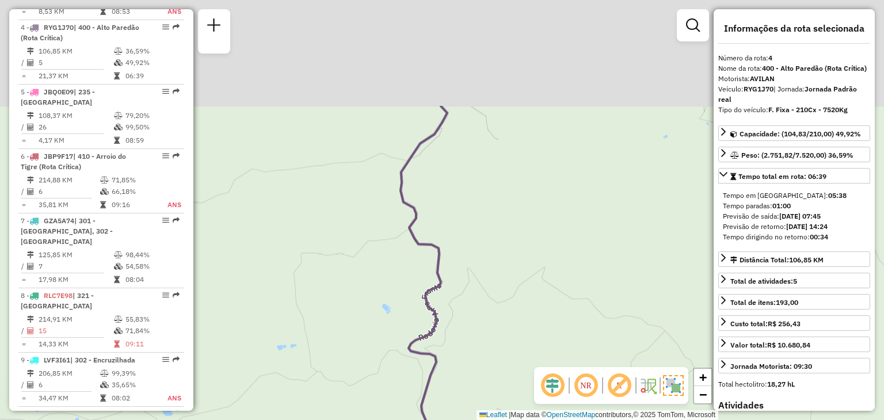
drag, startPoint x: 481, startPoint y: 109, endPoint x: 429, endPoint y: 240, distance: 141.0
click at [433, 265] on icon at bounding box center [423, 358] width 47 height 504
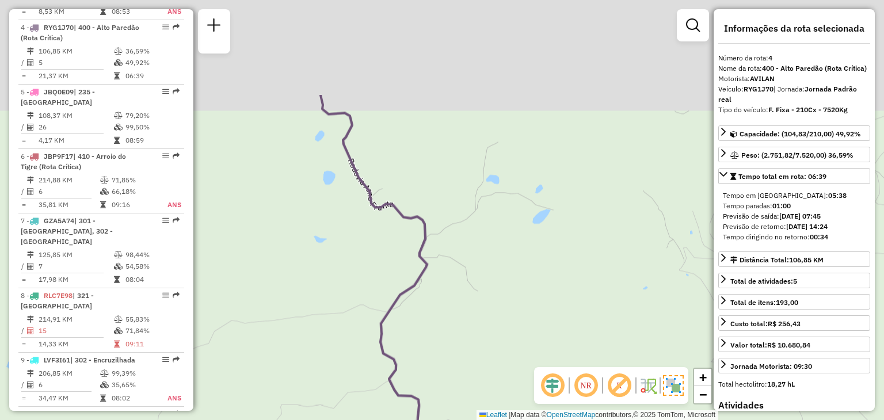
drag, startPoint x: 419, startPoint y: 120, endPoint x: 417, endPoint y: 310, distance: 189.9
click at [417, 310] on div "Janela de atendimento Grade de atendimento Capacidade Transportadoras Veículos …" at bounding box center [442, 210] width 884 height 420
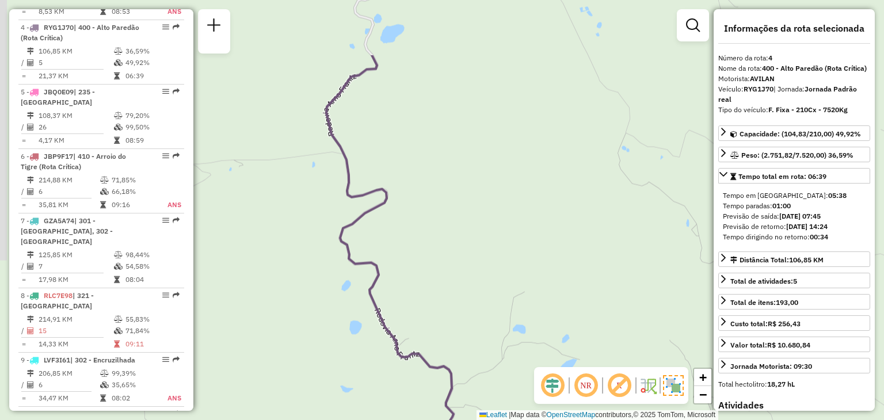
drag, startPoint x: 380, startPoint y: 150, endPoint x: 413, endPoint y: 307, distance: 161.1
click at [413, 306] on div "Janela de atendimento Grade de atendimento Capacidade Transportadoras Veículos …" at bounding box center [442, 210] width 884 height 420
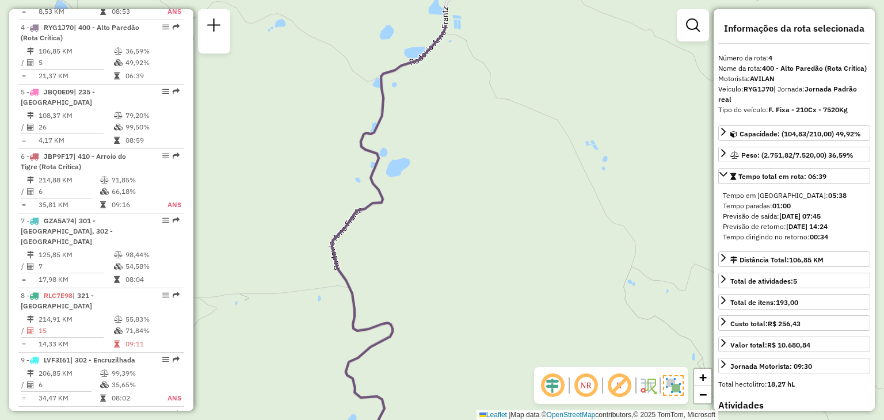
drag, startPoint x: 450, startPoint y: 67, endPoint x: 429, endPoint y: 252, distance: 185.9
click at [429, 251] on div "Janela de atendimento Grade de atendimento Capacidade Transportadoras Veículos …" at bounding box center [442, 210] width 884 height 420
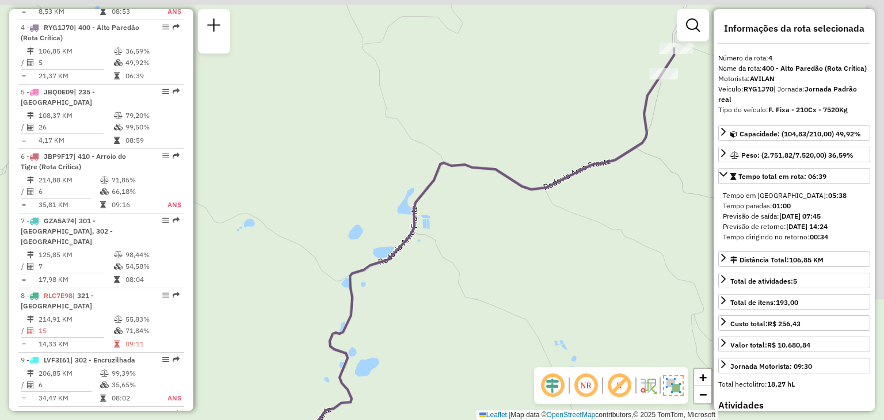
drag, startPoint x: 510, startPoint y: 102, endPoint x: 384, endPoint y: 341, distance: 270.5
click at [400, 335] on div "Janela de atendimento Grade de atendimento Capacidade Transportadoras Veículos …" at bounding box center [442, 210] width 884 height 420
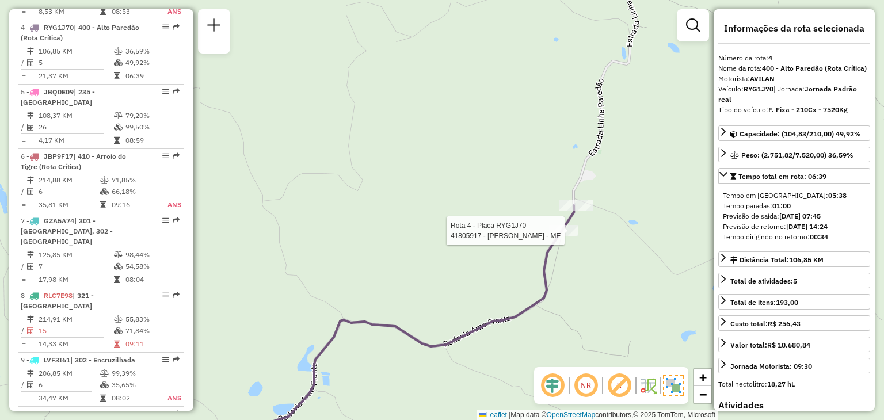
click at [568, 236] on div at bounding box center [563, 231] width 29 height 12
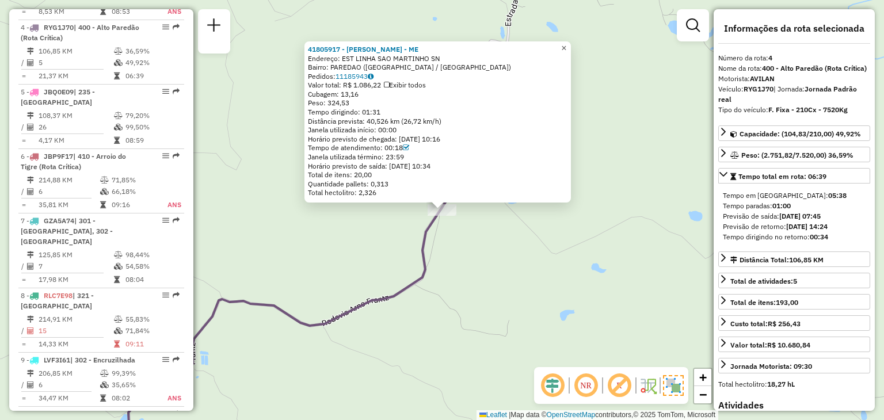
click at [566, 44] on span "×" at bounding box center [563, 48] width 5 height 10
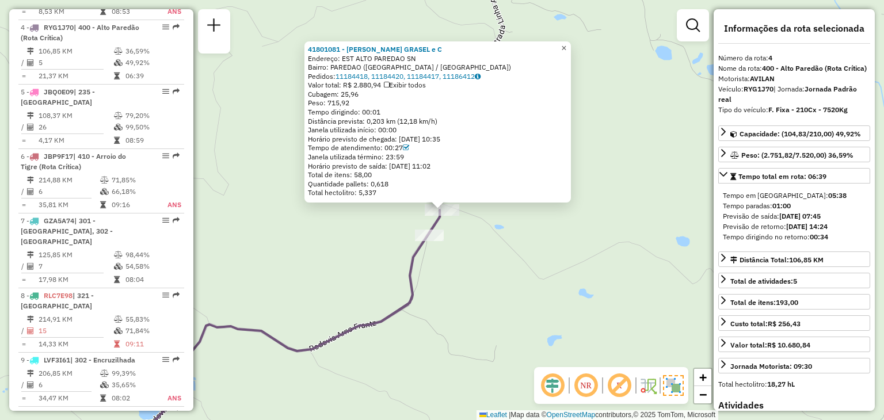
click at [566, 43] on span "×" at bounding box center [563, 48] width 5 height 10
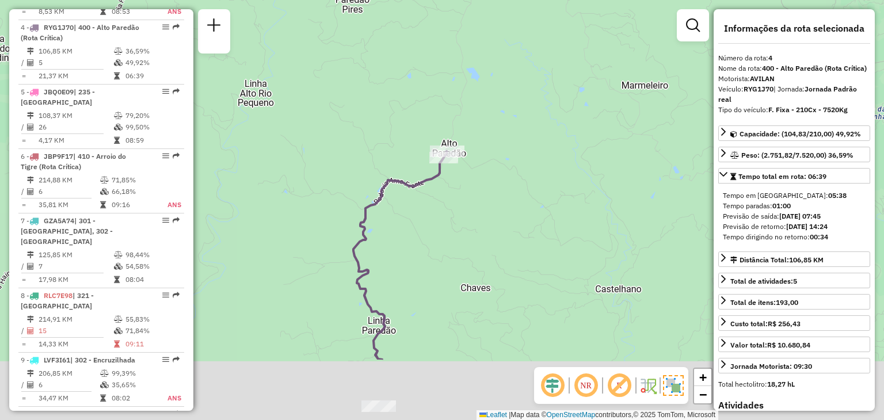
drag, startPoint x: 466, startPoint y: 344, endPoint x: 433, endPoint y: 221, distance: 127.4
click at [435, 223] on div "Janela de atendimento Grade de atendimento Capacidade Transportadoras Veículos …" at bounding box center [442, 210] width 884 height 420
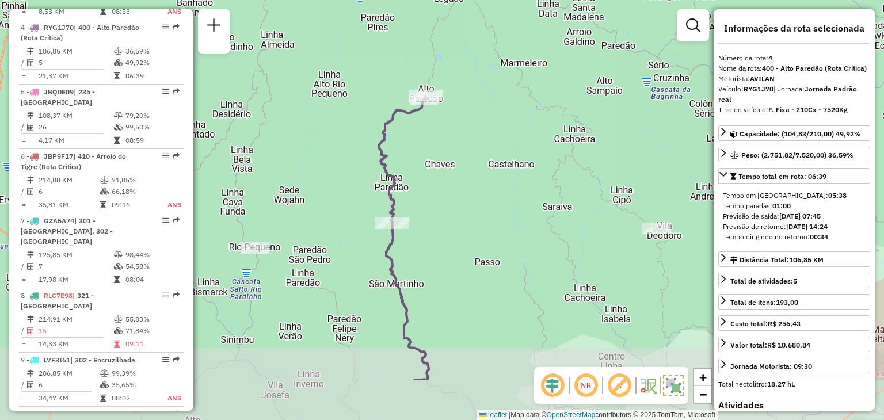
drag, startPoint x: 440, startPoint y: 318, endPoint x: 438, endPoint y: 230, distance: 88.6
click at [437, 233] on div "Janela de atendimento Grade de atendimento Capacidade Transportadoras Veículos …" at bounding box center [442, 210] width 884 height 420
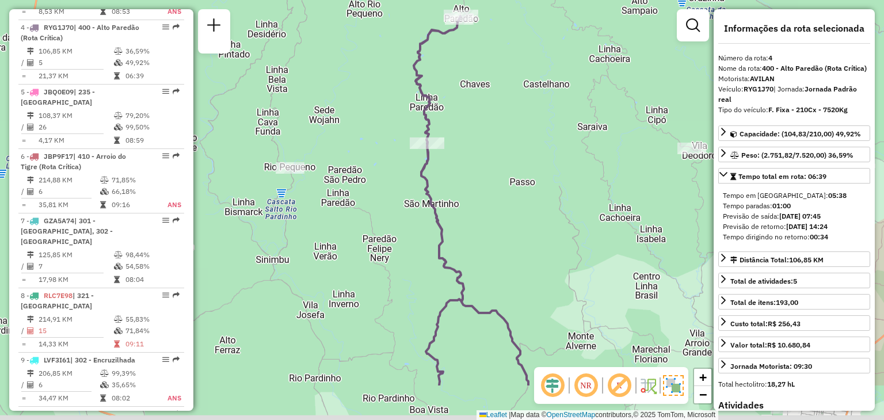
drag, startPoint x: 447, startPoint y: 305, endPoint x: 480, endPoint y: 228, distance: 83.5
click at [480, 228] on div "Janela de atendimento Grade de atendimento Capacidade Transportadoras Veículos …" at bounding box center [442, 210] width 884 height 420
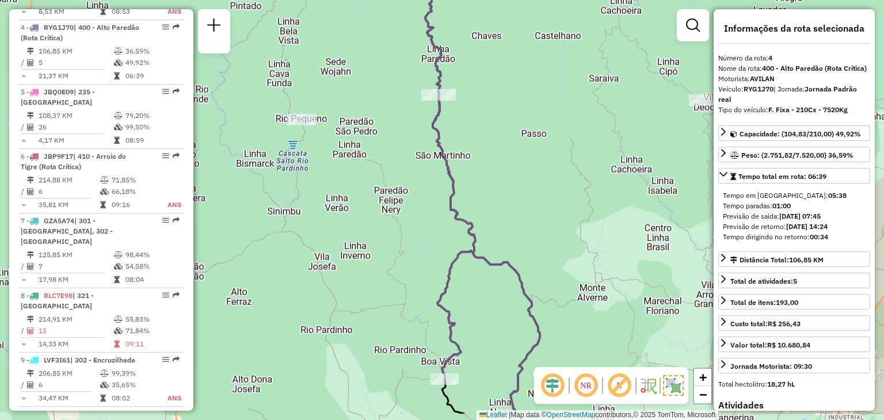
drag, startPoint x: 476, startPoint y: 302, endPoint x: 495, endPoint y: 236, distance: 68.3
click at [495, 236] on icon at bounding box center [482, 191] width 114 height 446
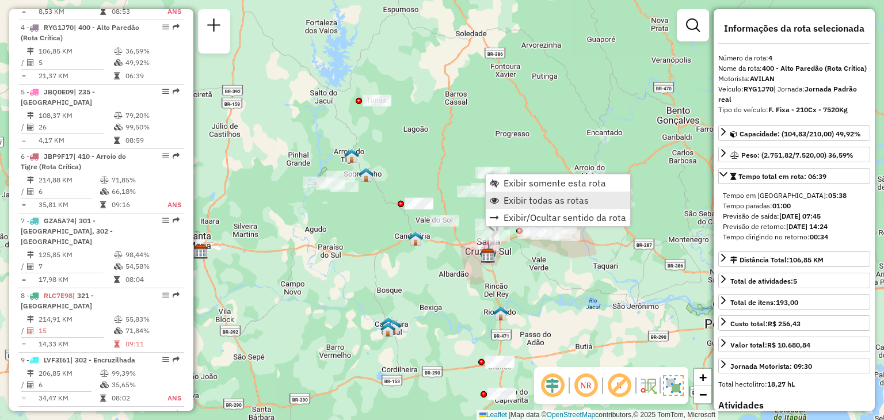
click at [537, 202] on span "Exibir todas as rotas" at bounding box center [545, 200] width 85 height 9
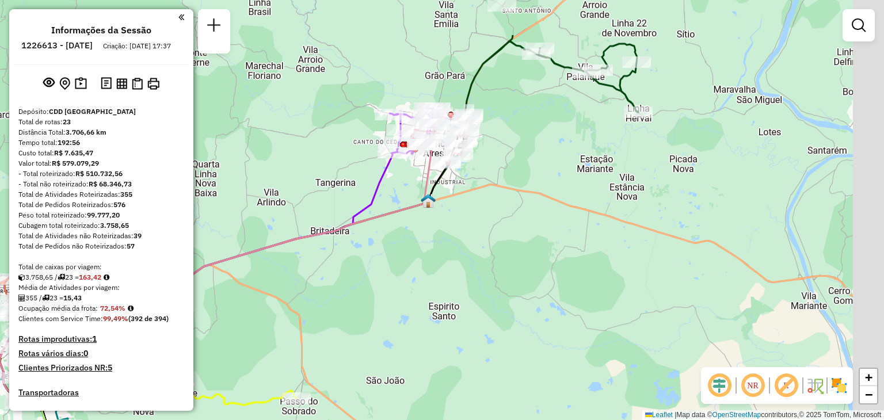
drag, startPoint x: 552, startPoint y: 128, endPoint x: 495, endPoint y: 215, distance: 103.7
click at [494, 221] on div "Janela de atendimento Grade de atendimento Capacidade Transportadoras Veículos …" at bounding box center [442, 210] width 884 height 420
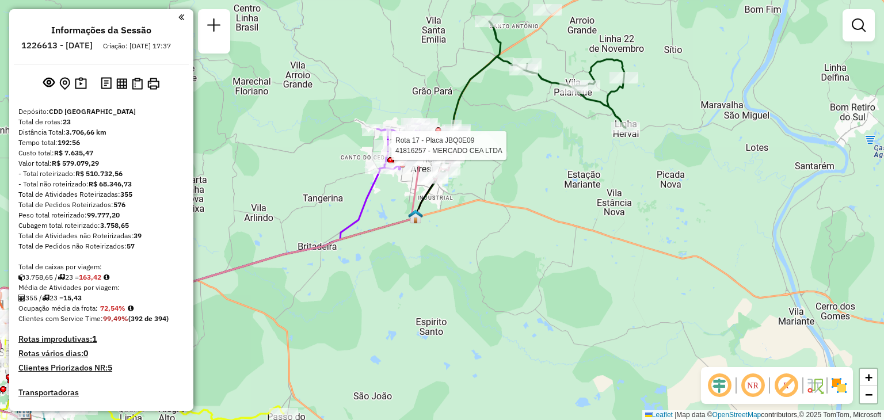
select select "**********"
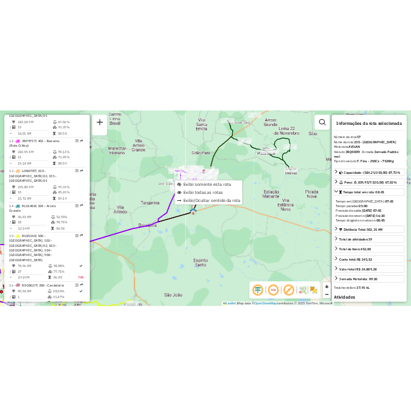
scroll to position [1476, 0]
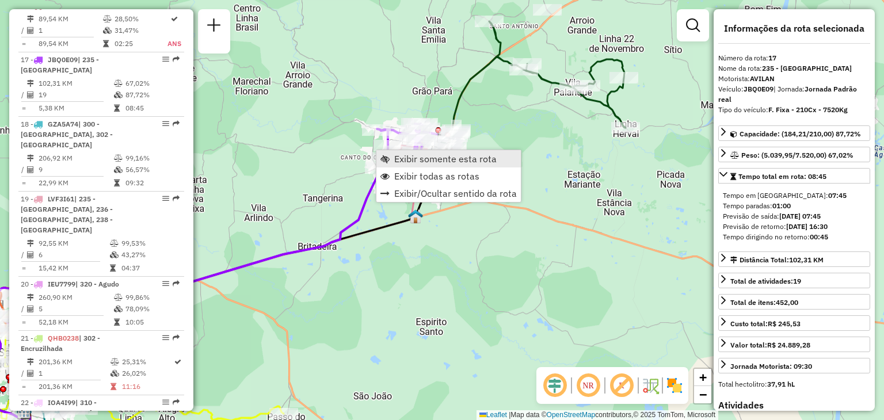
click at [407, 155] on span "Exibir somente esta rota" at bounding box center [445, 158] width 102 height 9
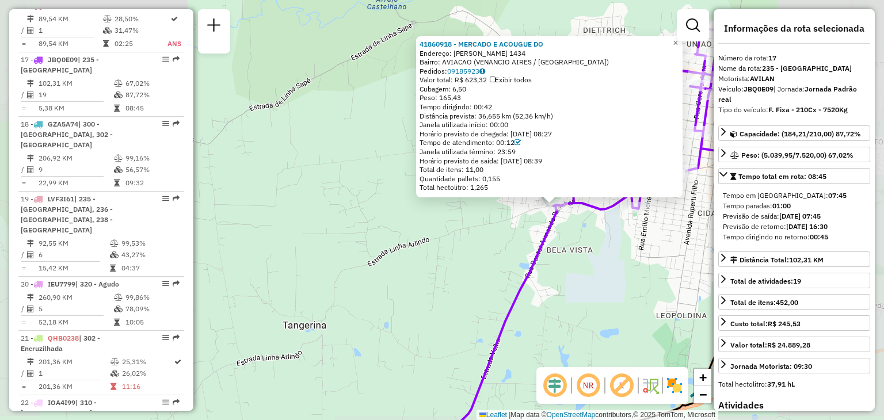
drag, startPoint x: 576, startPoint y: 240, endPoint x: 413, endPoint y: 222, distance: 164.4
click at [414, 223] on div "41860918 - MERCADO E ACOUGUE DO Endereço: CARLOS AGNER 1434 Bairro: AVIACAO (VE…" at bounding box center [442, 210] width 884 height 420
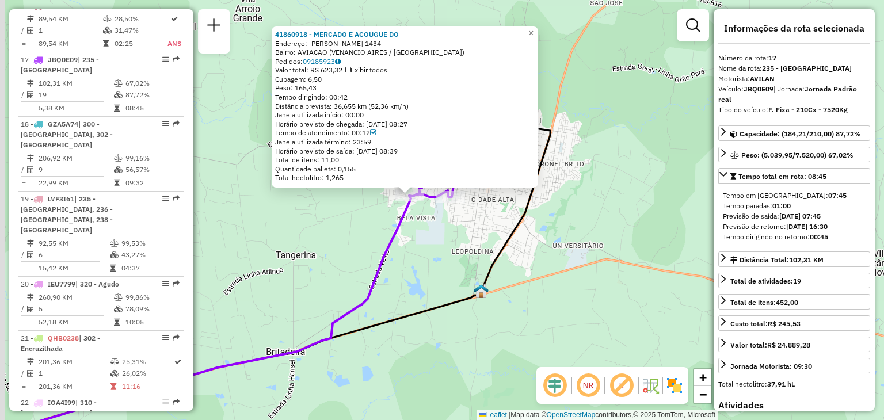
drag, startPoint x: 430, startPoint y: 239, endPoint x: 533, endPoint y: 150, distance: 135.4
click at [465, 222] on div "41860918 - MERCADO E ACOUGUE DO Endereço: CARLOS AGNER 1434 Bairro: AVIACAO (VE…" at bounding box center [442, 210] width 884 height 420
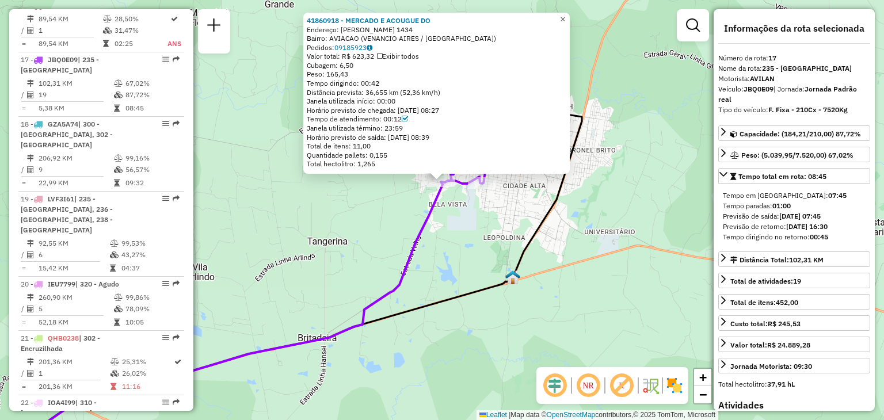
click at [565, 15] on span "×" at bounding box center [562, 19] width 5 height 10
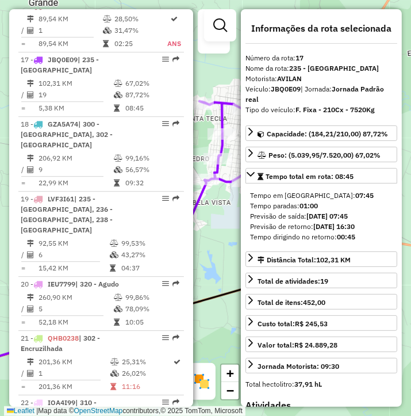
click at [222, 209] on div "Janela de atendimento Grade de atendimento Capacidade Transportadoras Veículos …" at bounding box center [205, 208] width 411 height 416
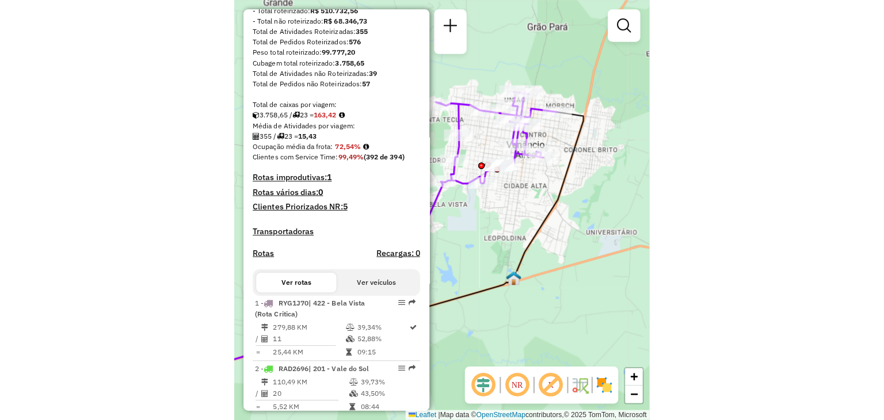
scroll to position [0, 0]
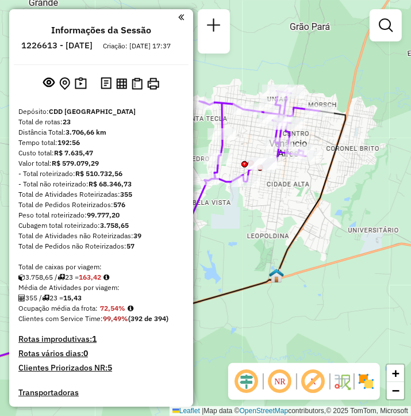
click at [178, 21] on em at bounding box center [181, 17] width 6 height 10
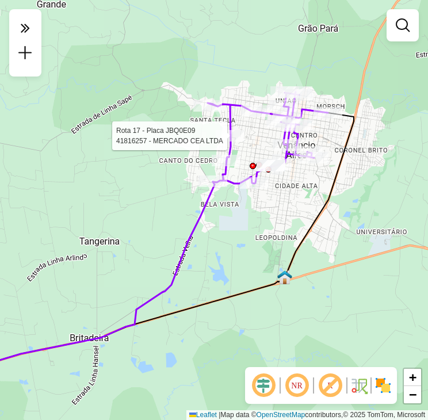
select select "**********"
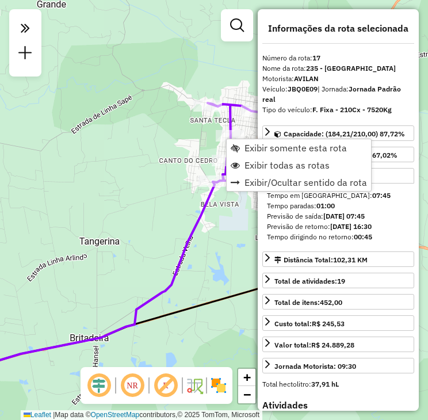
click at [392, 217] on div "Previsão de saída: 09/08/2025 07:45" at bounding box center [338, 216] width 143 height 10
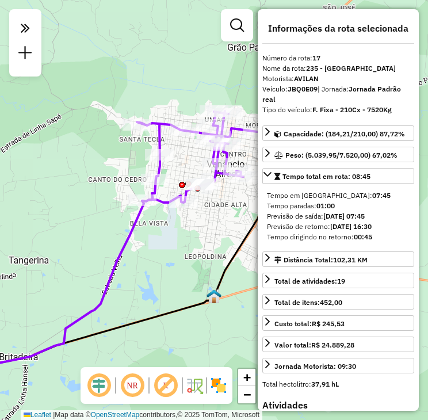
drag, startPoint x: 219, startPoint y: 245, endPoint x: 97, endPoint y: 275, distance: 126.3
click at [97, 275] on div "Janela de atendimento Grade de atendimento Capacidade Transportadoras Veículos …" at bounding box center [214, 210] width 428 height 420
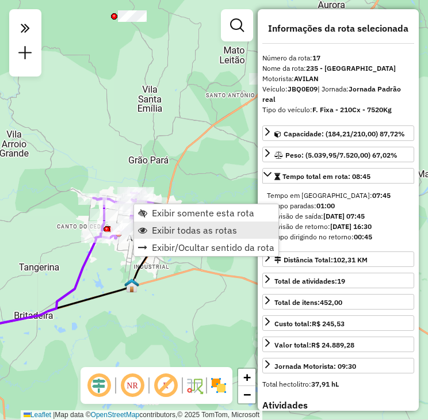
click at [156, 228] on span "Exibir todas as rotas" at bounding box center [194, 230] width 85 height 9
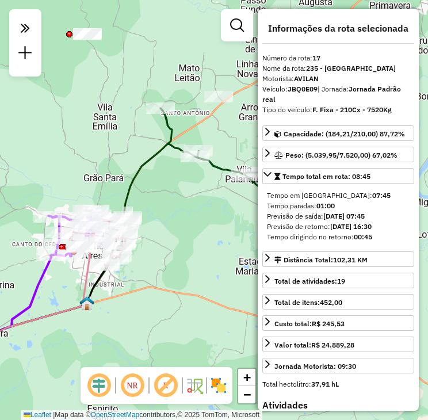
drag, startPoint x: 211, startPoint y: 175, endPoint x: 166, endPoint y: 193, distance: 48.3
click at [166, 193] on div "Janela de atendimento Grade de atendimento Capacidade Transportadoras Veículos …" at bounding box center [214, 210] width 428 height 420
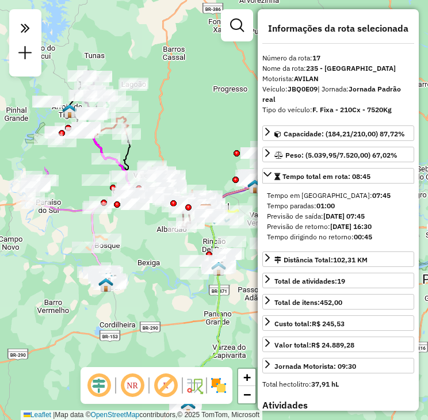
drag, startPoint x: 127, startPoint y: 190, endPoint x: 217, endPoint y: 155, distance: 97.1
click at [216, 155] on div "Janela de atendimento Grade de atendimento Capacidade Transportadoras Veículos …" at bounding box center [214, 210] width 428 height 420
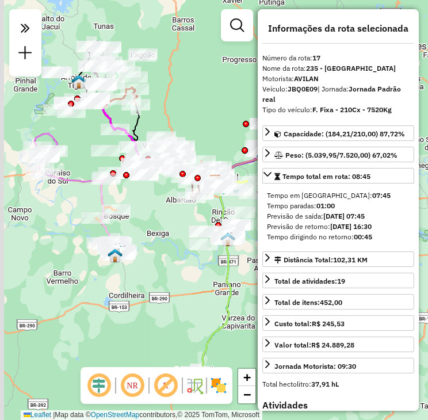
drag, startPoint x: 157, startPoint y: 251, endPoint x: 163, endPoint y: 215, distance: 37.4
click at [163, 215] on div "Janela de atendimento Grade de atendimento Capacidade Transportadoras Veículos …" at bounding box center [214, 210] width 428 height 420
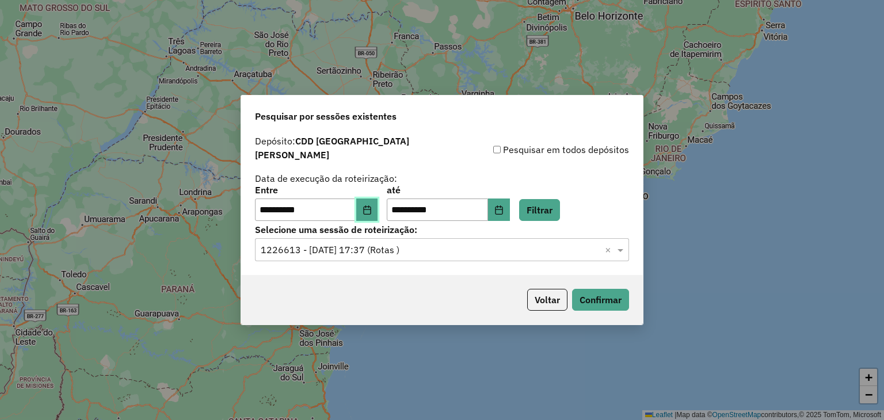
click at [378, 201] on button "Choose Date" at bounding box center [367, 209] width 22 height 23
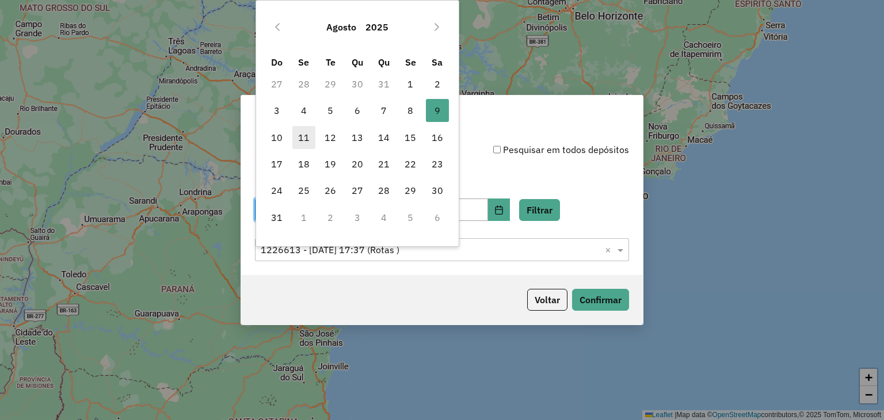
click at [296, 138] on span "11" at bounding box center [303, 137] width 23 height 23
type input "**********"
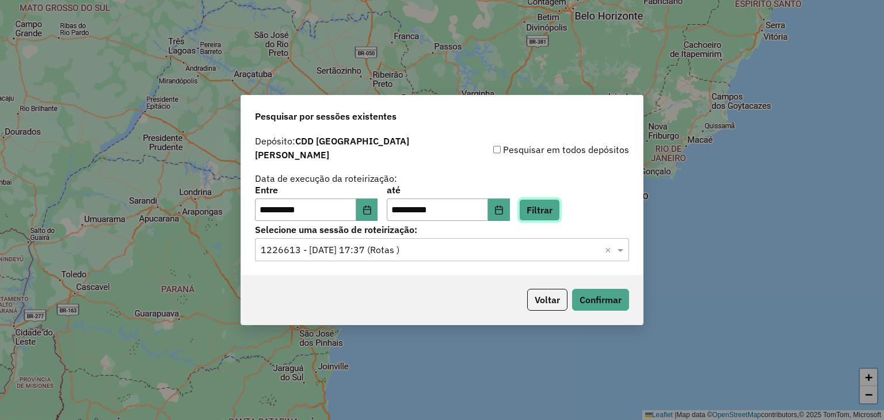
click at [550, 199] on button "Filtrar" at bounding box center [539, 210] width 41 height 22
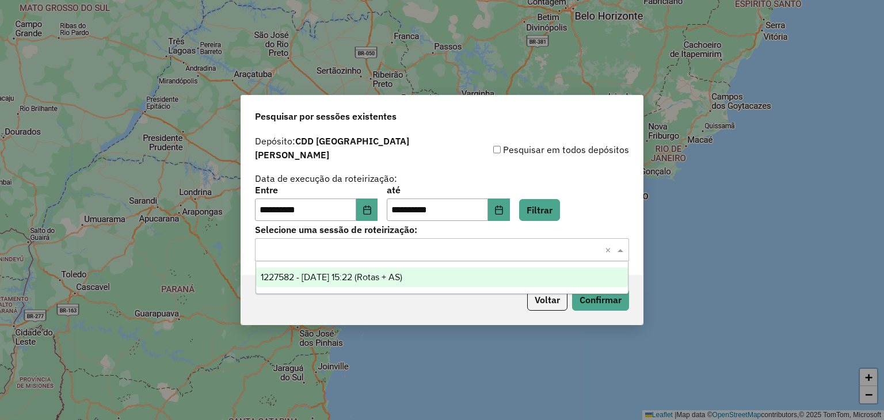
click at [422, 247] on input "text" at bounding box center [430, 250] width 339 height 14
click at [395, 281] on span "1227582 - [DATE] 15:22 (Rotas + AS)" at bounding box center [332, 277] width 142 height 10
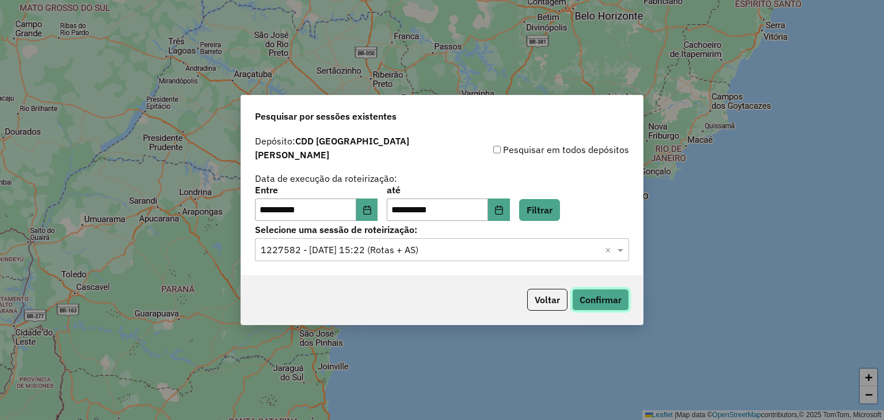
drag, startPoint x: 608, startPoint y: 296, endPoint x: 606, endPoint y: 302, distance: 6.6
click at [606, 302] on button "Confirmar" at bounding box center [600, 300] width 57 height 22
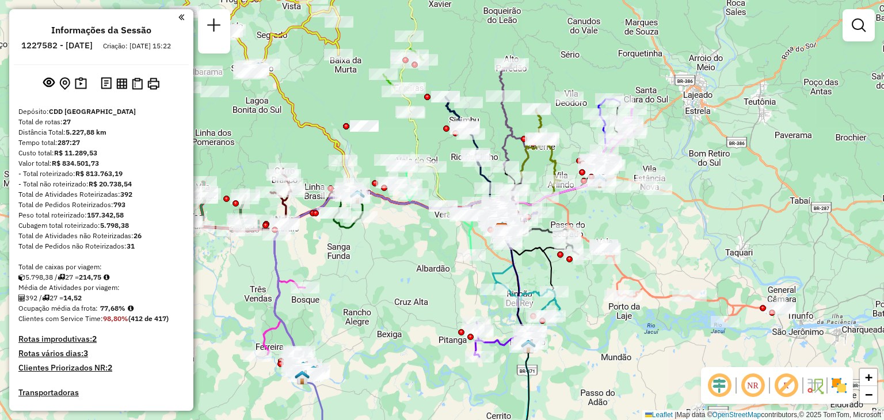
drag, startPoint x: 583, startPoint y: 217, endPoint x: 648, endPoint y: 238, distance: 68.1
click at [648, 238] on div "Janela de atendimento Grade de atendimento Capacidade Transportadoras Veículos …" at bounding box center [442, 210] width 884 height 420
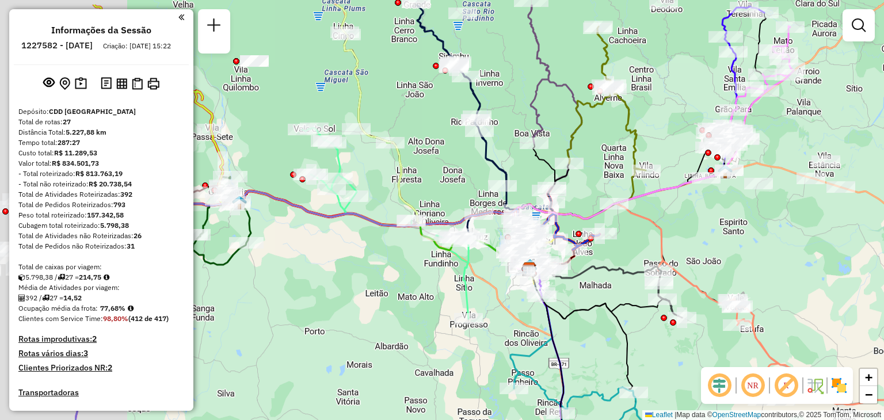
drag, startPoint x: 539, startPoint y: 192, endPoint x: 702, endPoint y: 239, distance: 170.1
click at [702, 239] on div "Janela de atendimento Grade de atendimento Capacidade Transportadoras Veículos …" at bounding box center [442, 210] width 884 height 420
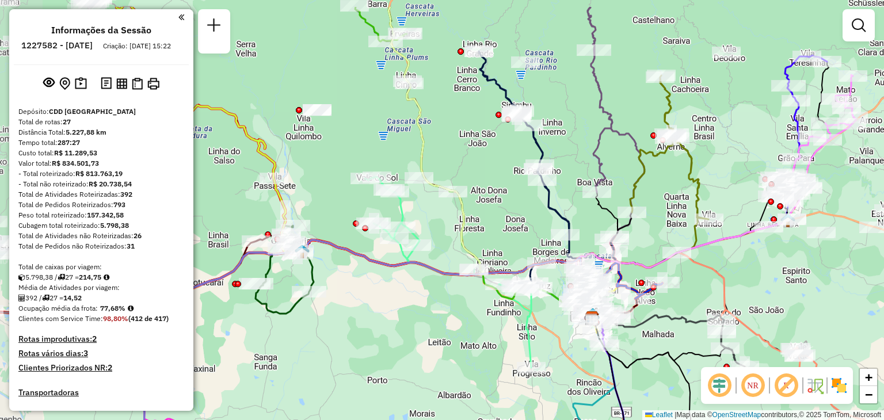
drag, startPoint x: 652, startPoint y: 216, endPoint x: 716, endPoint y: 266, distance: 80.8
click at [716, 266] on icon at bounding box center [650, 289] width 152 height 72
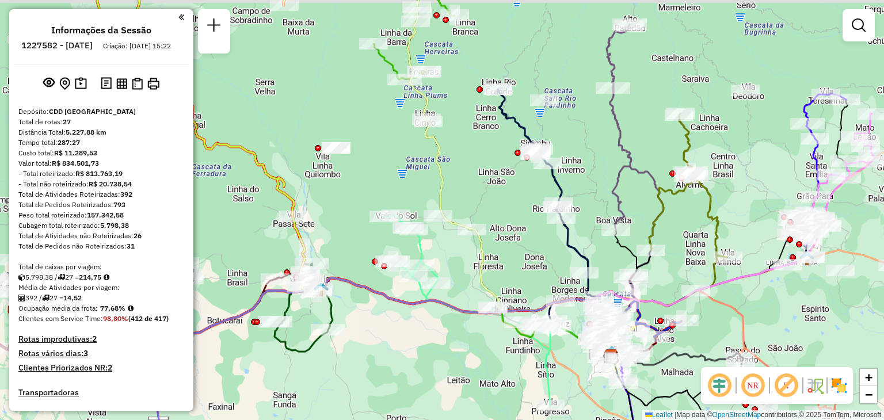
drag, startPoint x: 649, startPoint y: 165, endPoint x: 674, endPoint y: 207, distance: 48.5
click at [668, 203] on icon at bounding box center [688, 201] width 78 height 177
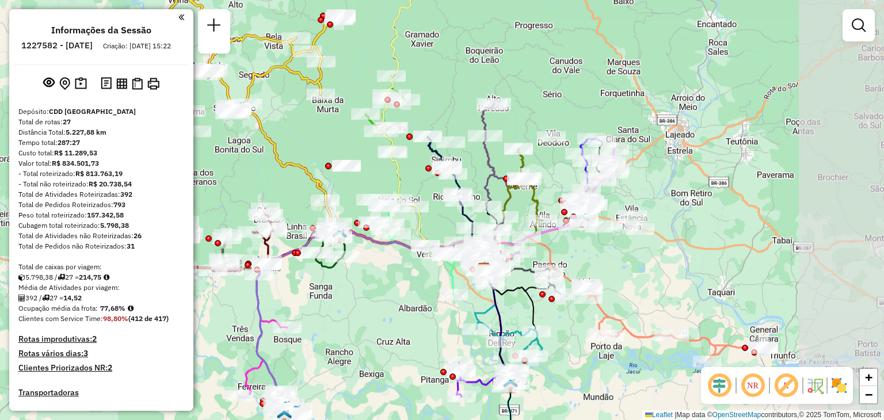
drag, startPoint x: 678, startPoint y: 171, endPoint x: 554, endPoint y: 172, distance: 123.7
click at [554, 172] on div "Janela de atendimento Grade de atendimento Capacidade Transportadoras Veículos …" at bounding box center [442, 210] width 884 height 420
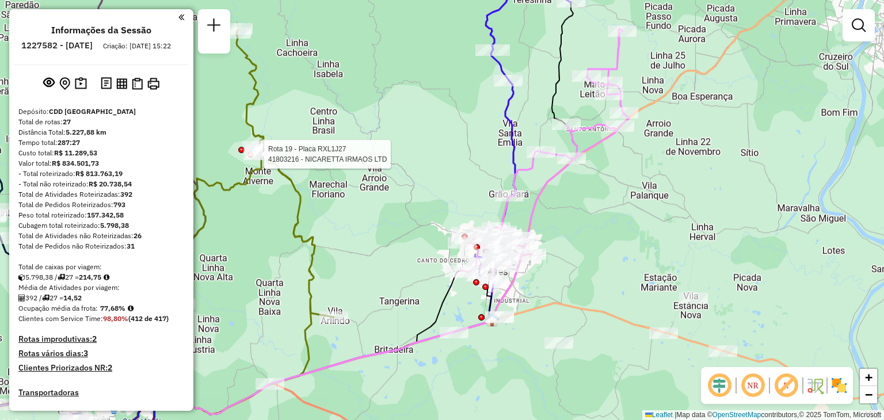
drag, startPoint x: 594, startPoint y: 173, endPoint x: 624, endPoint y: 238, distance: 71.9
click at [624, 238] on div "Rota 19 - Placa RXL1J27 41803216 - NICARETTA IRMAOS LTD Janela de atendimento G…" at bounding box center [442, 210] width 884 height 420
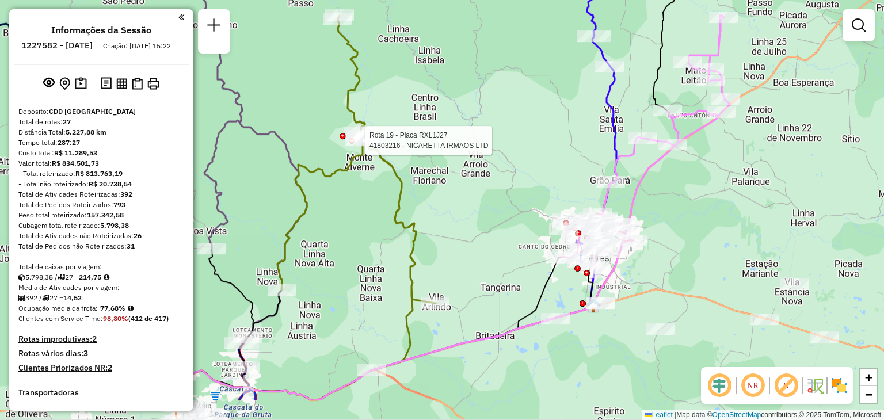
drag, startPoint x: 603, startPoint y: 282, endPoint x: 688, endPoint y: 206, distance: 114.1
click at [688, 209] on div "Rota 19 - Placa RXL1J27 41803216 - NICARETTA IRMAOS LTD Janela de atendimento G…" at bounding box center [442, 210] width 884 height 420
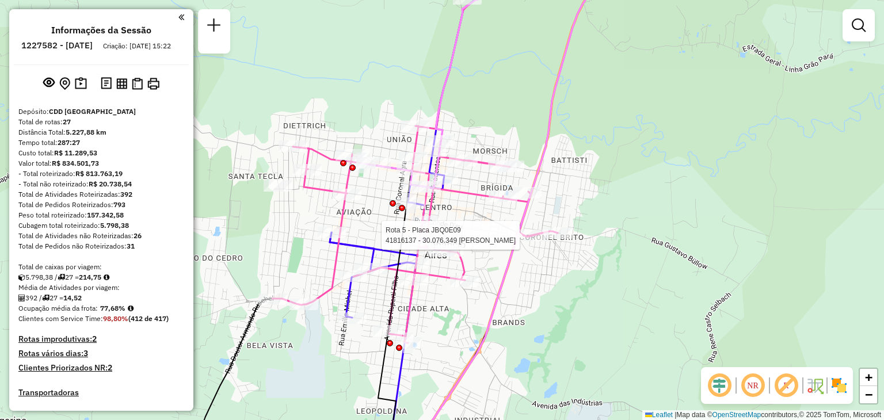
select select "**********"
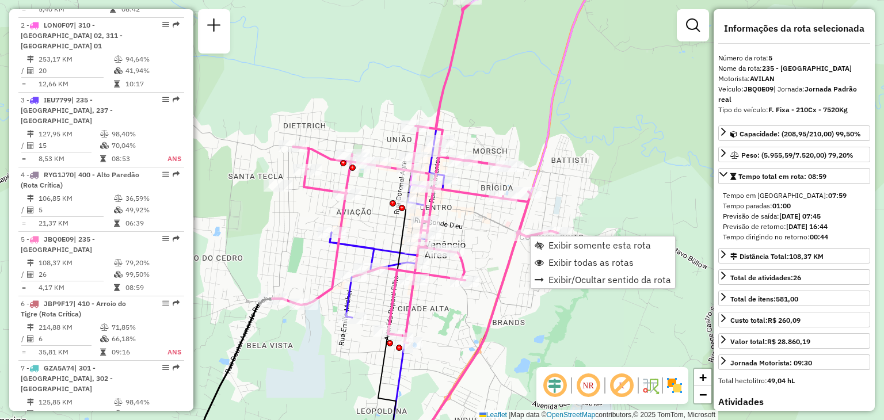
scroll to position [704, 0]
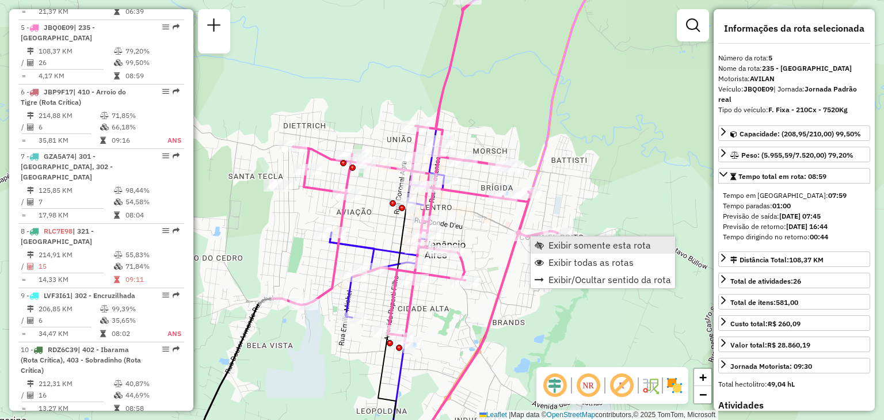
click at [544, 245] on link "Exibir somente esta rota" at bounding box center [602, 244] width 144 height 17
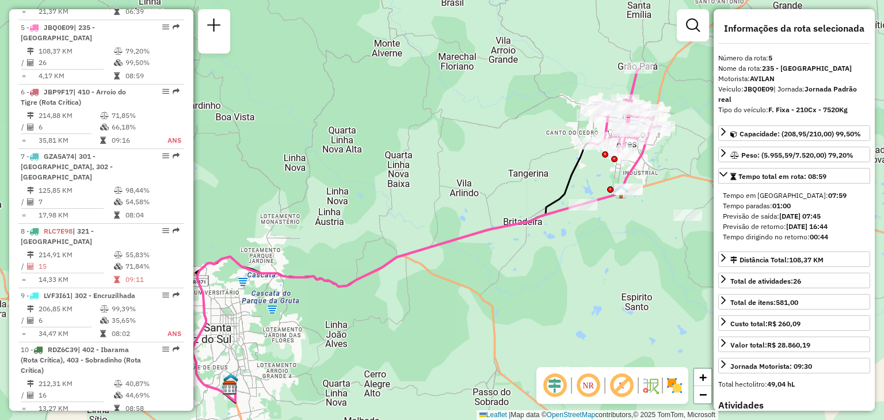
drag, startPoint x: 649, startPoint y: 195, endPoint x: 608, endPoint y: 250, distance: 69.0
click at [608, 253] on div "Janela de atendimento Grade de atendimento Capacidade Transportadoras Veículos …" at bounding box center [442, 210] width 884 height 420
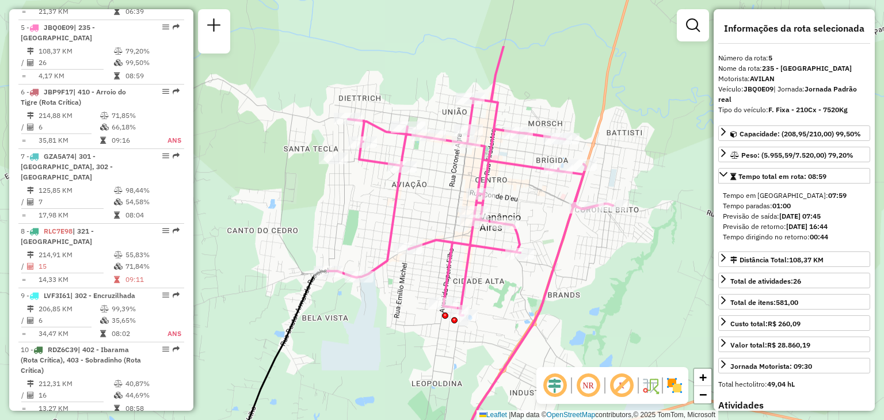
drag, startPoint x: 647, startPoint y: 175, endPoint x: 572, endPoint y: 279, distance: 127.7
click at [572, 278] on div "Janela de atendimento Grade de atendimento Capacidade Transportadoras Veículos …" at bounding box center [442, 210] width 884 height 420
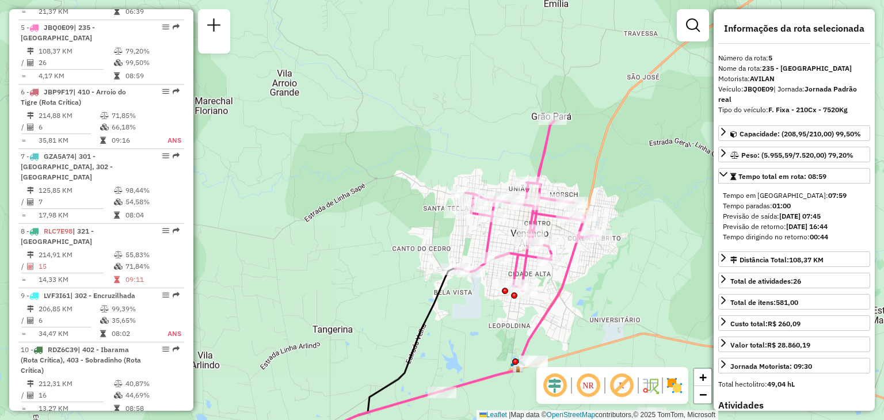
click at [591, 390] on em at bounding box center [588, 386] width 28 height 28
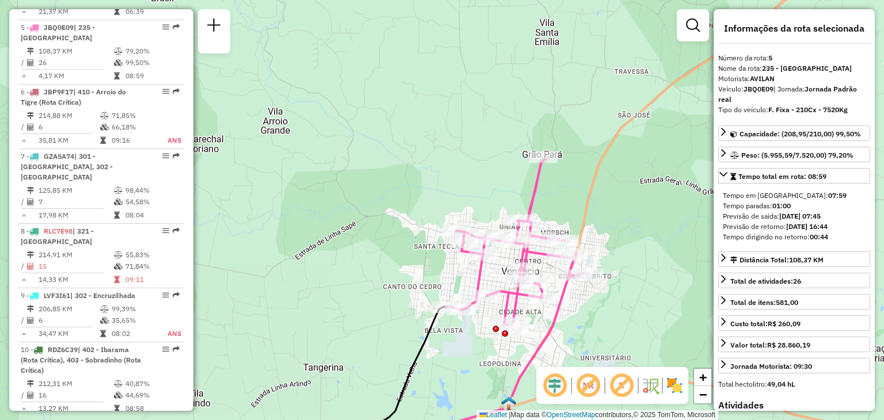
drag, startPoint x: 602, startPoint y: 313, endPoint x: 593, endPoint y: 350, distance: 38.7
click at [593, 350] on div "Janela de atendimento Grade de atendimento Capacidade Transportadoras Veículos …" at bounding box center [442, 210] width 884 height 420
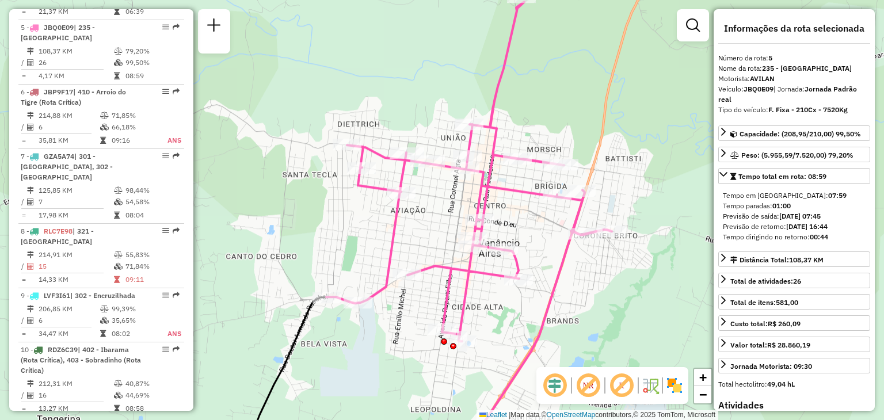
drag, startPoint x: 528, startPoint y: 265, endPoint x: 553, endPoint y: 288, distance: 34.2
click at [553, 288] on icon at bounding box center [520, 358] width 131 height 253
